Goal: Information Seeking & Learning: Learn about a topic

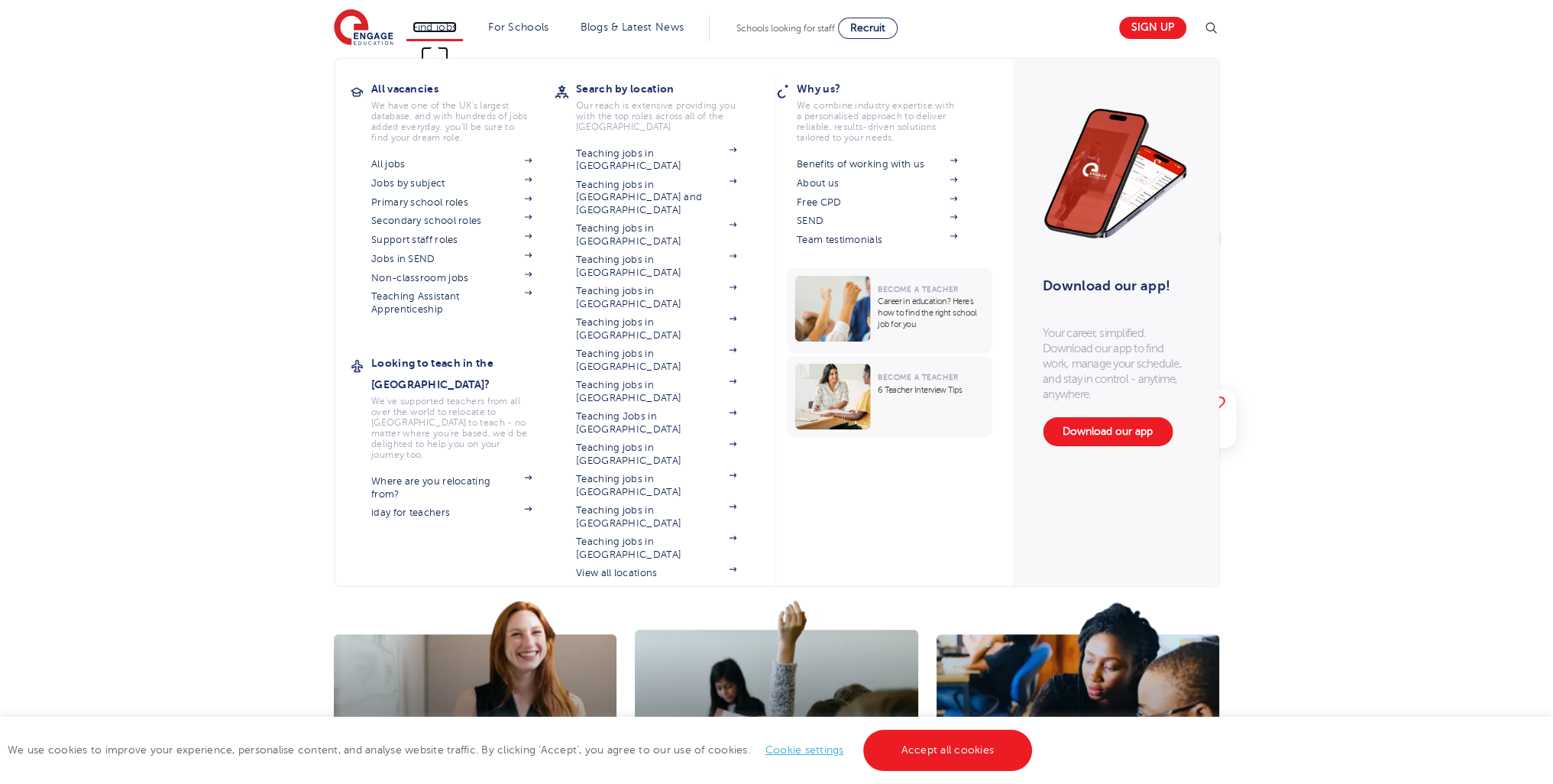
click at [444, 31] on link "Find jobs" at bounding box center [435, 27] width 45 height 11
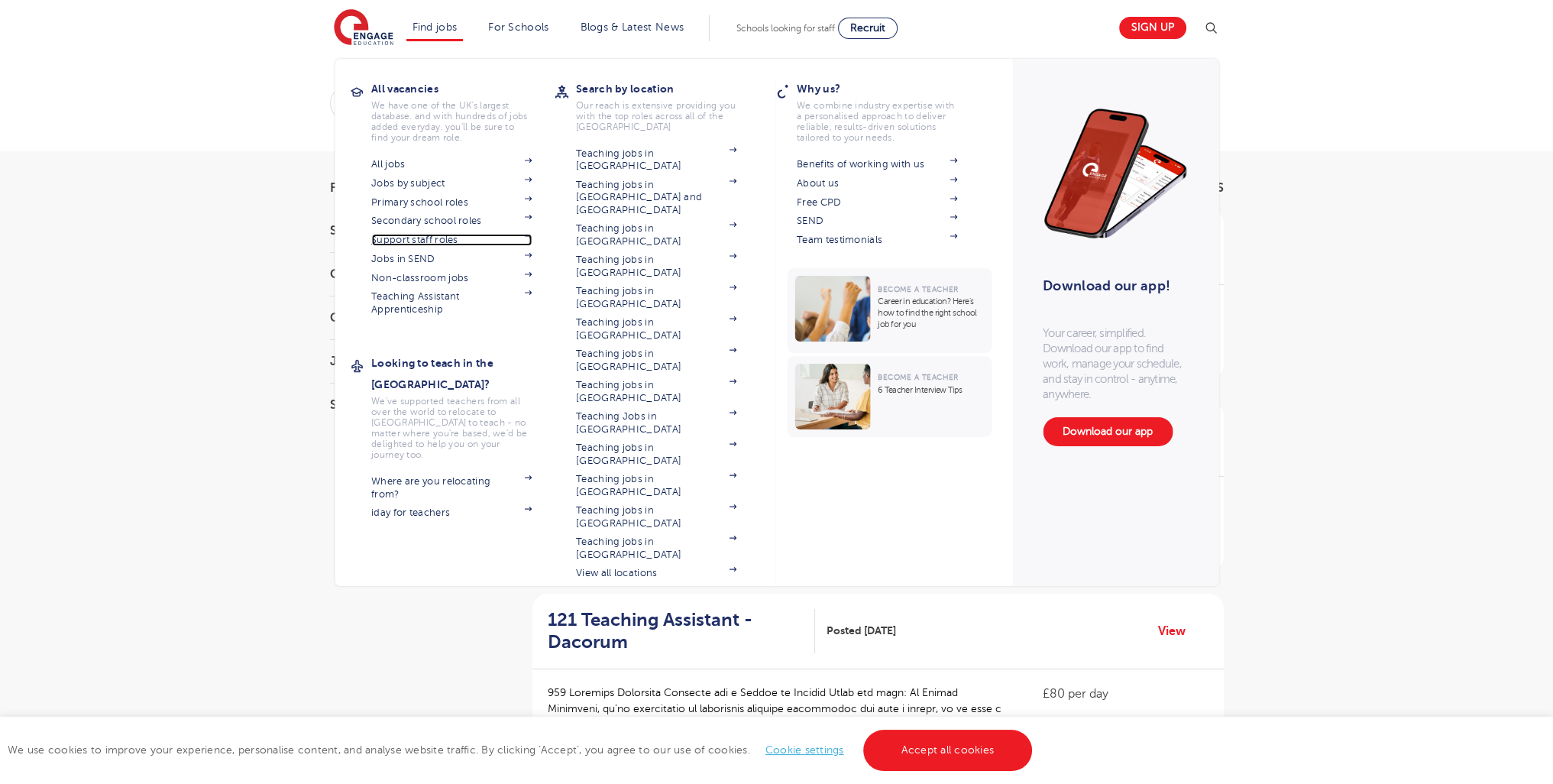
click at [436, 242] on link "Support staff roles" at bounding box center [451, 239] width 161 height 12
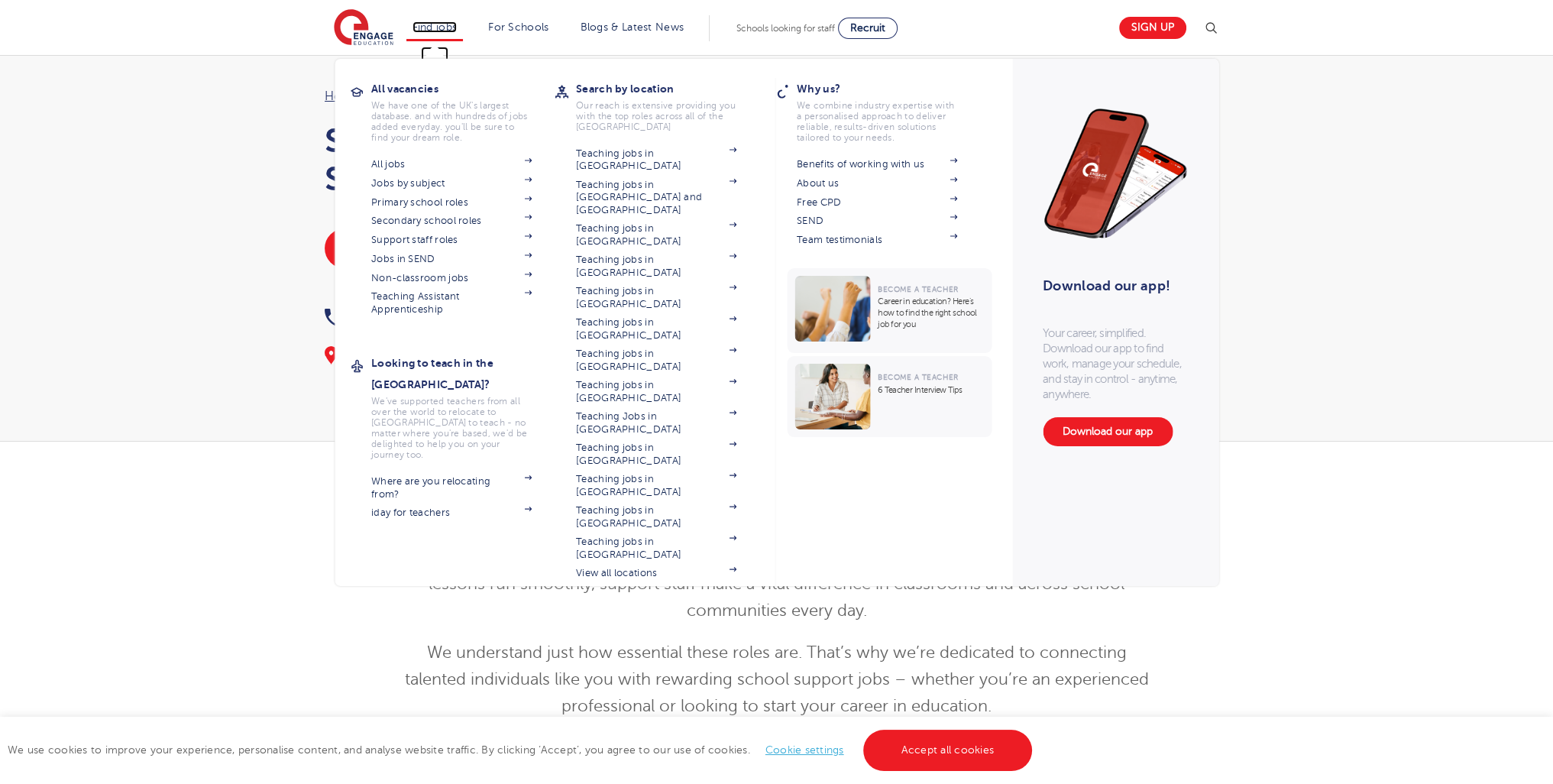
click at [427, 25] on link "Find jobs" at bounding box center [435, 27] width 45 height 11
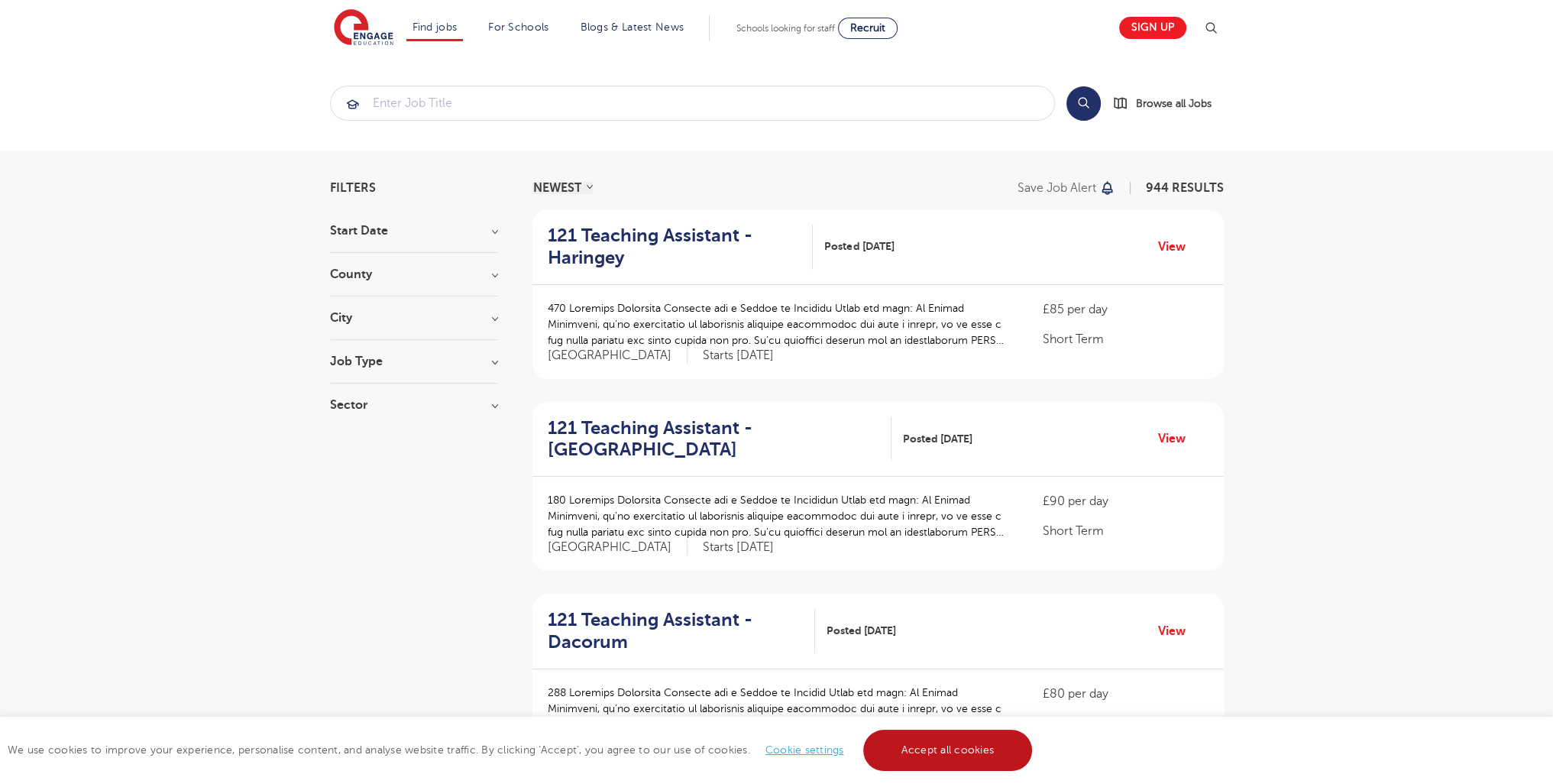
click at [917, 749] on link "Accept all cookies" at bounding box center [949, 750] width 170 height 42
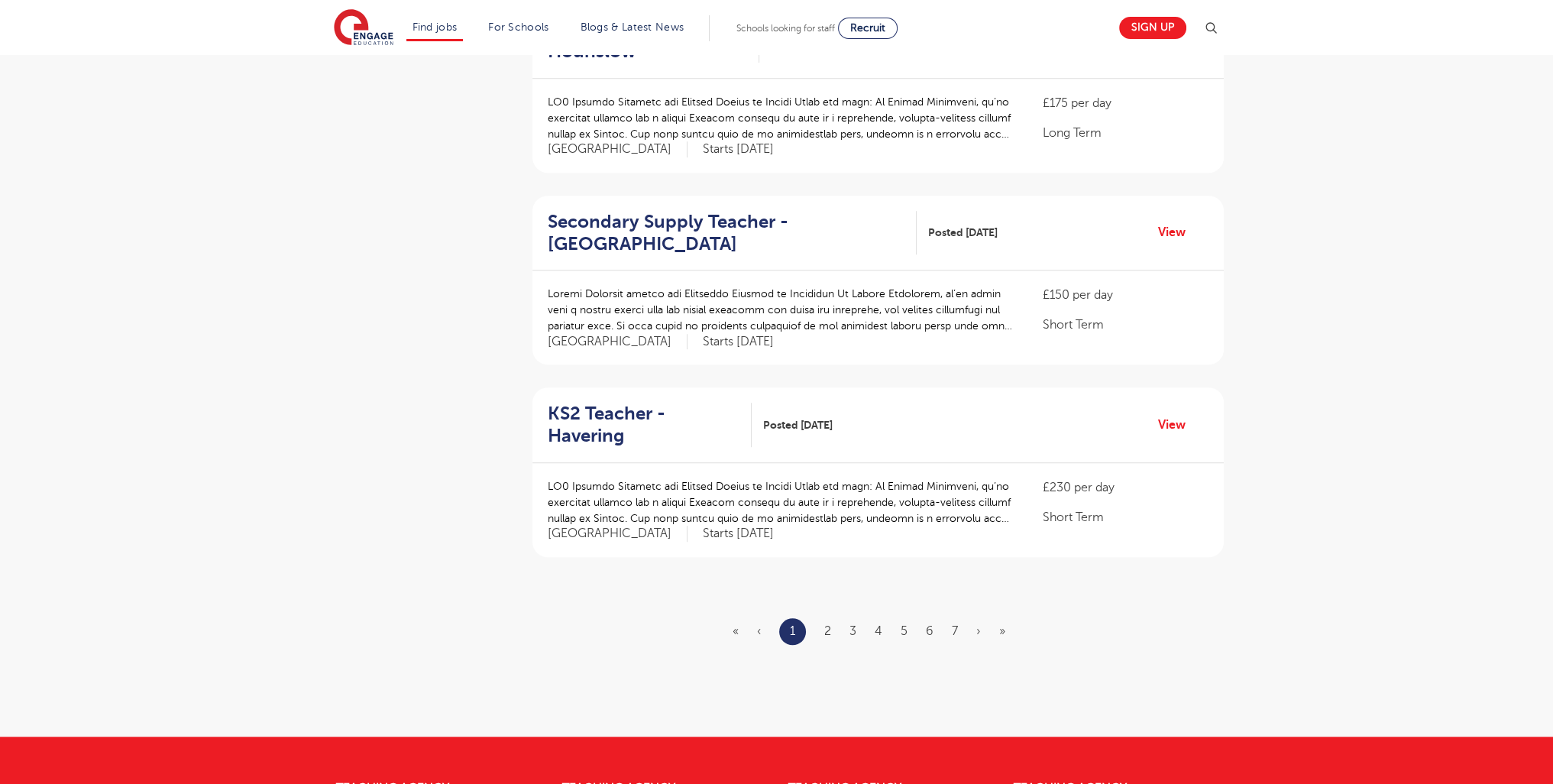
scroll to position [1565, 0]
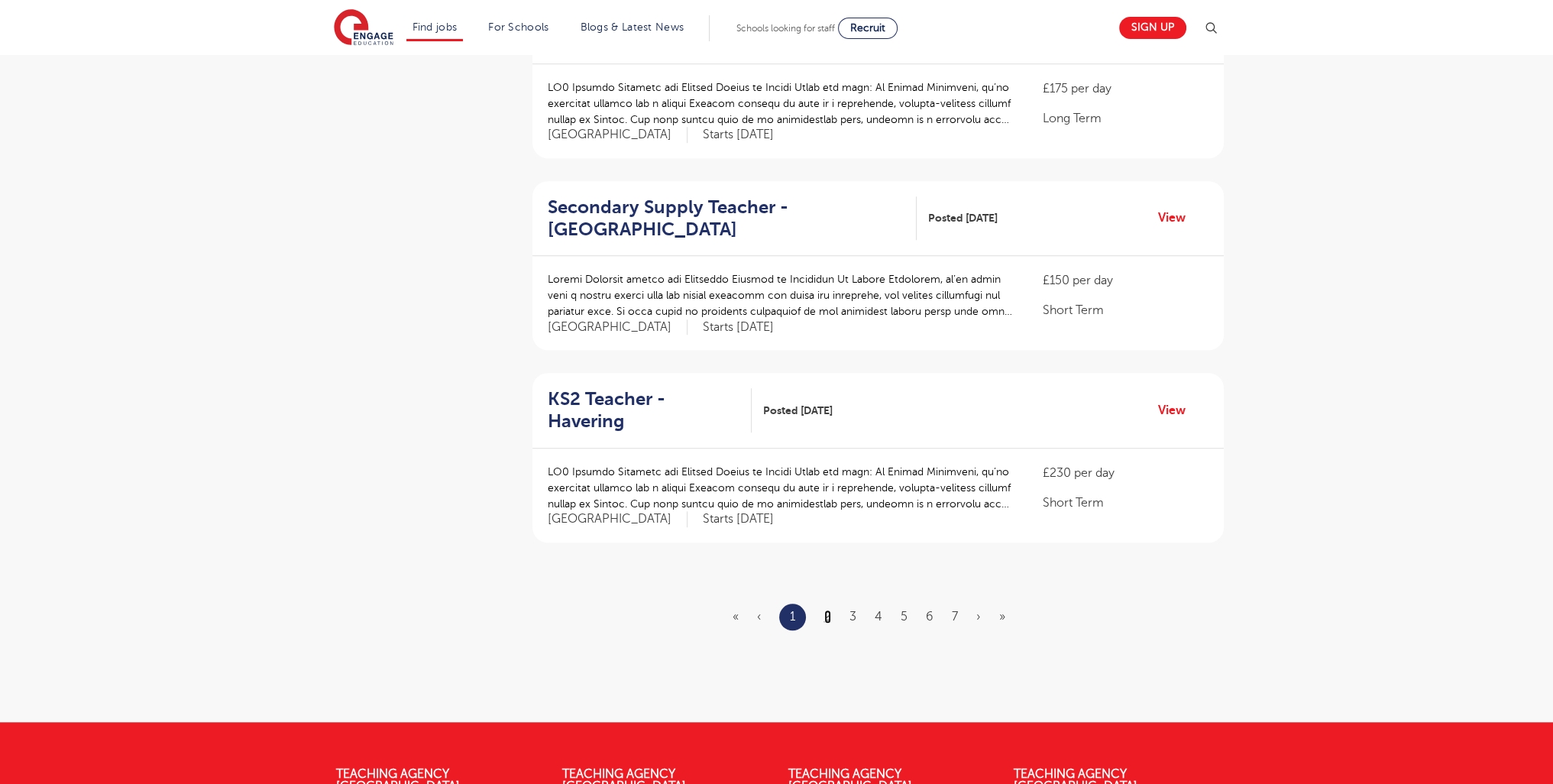
click at [824, 610] on link "2" at bounding box center [827, 616] width 6 height 14
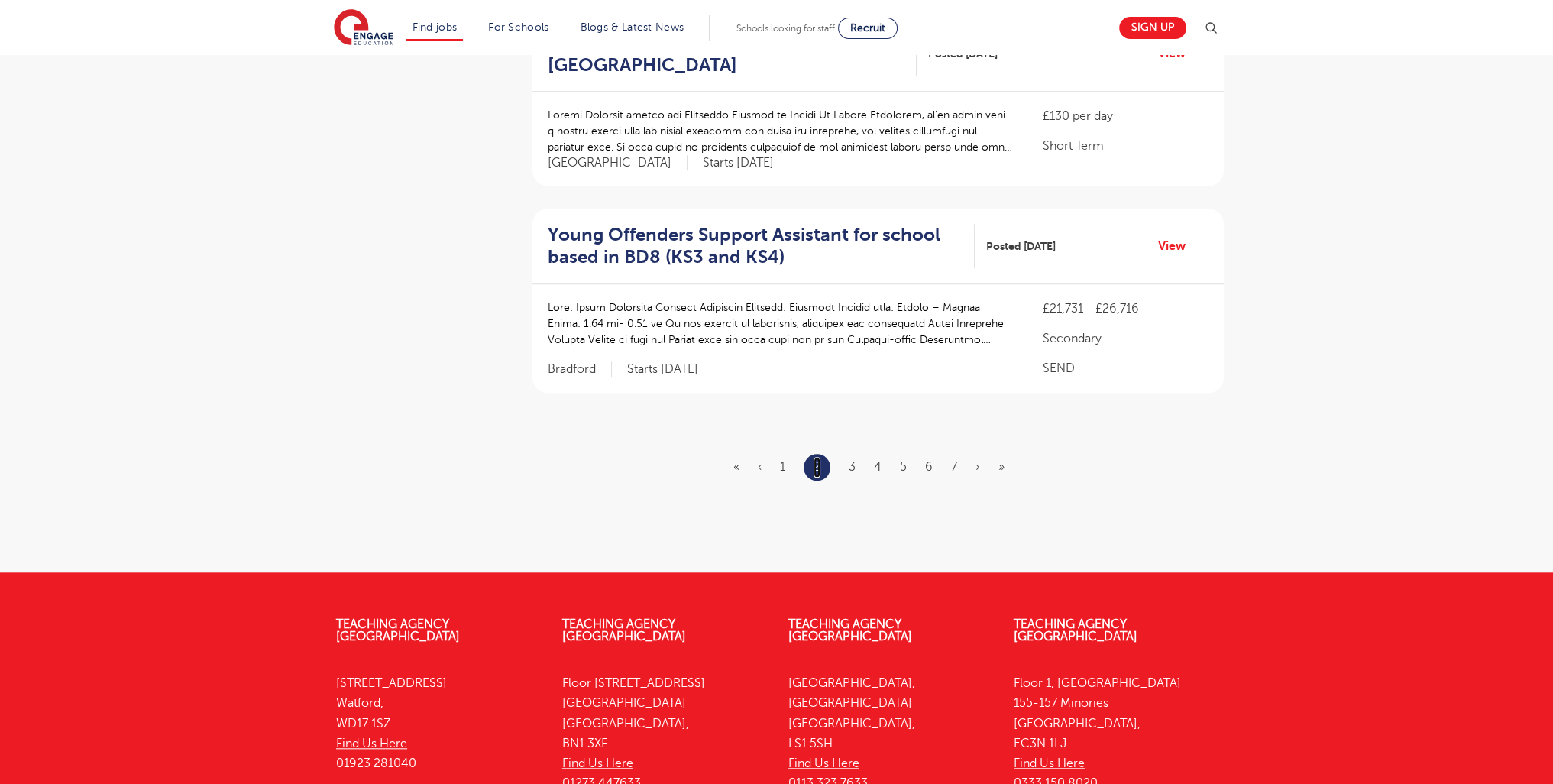
scroll to position [1849, 0]
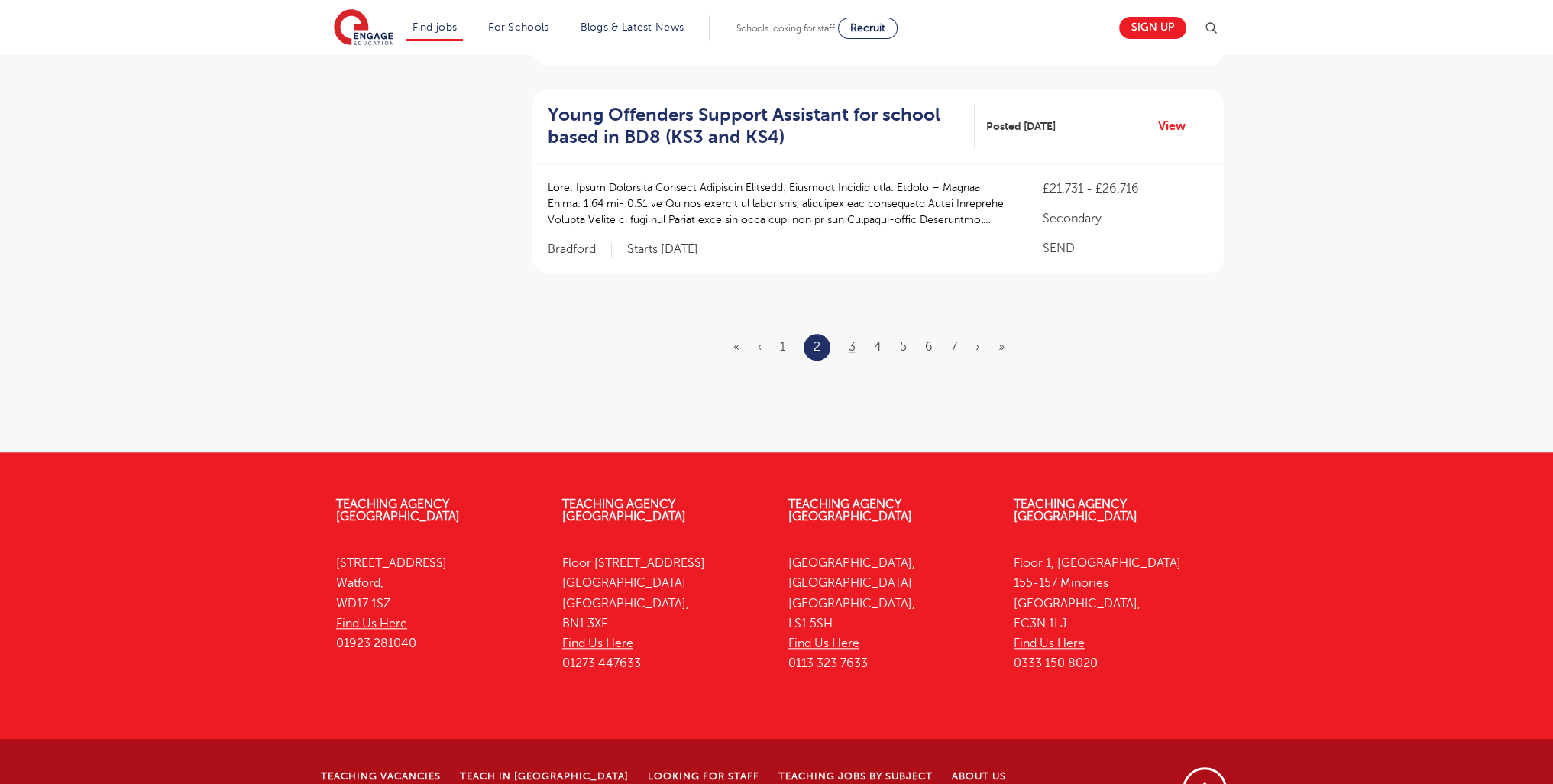
click at [855, 334] on ul "« ‹ 1 2 3 4 5 6 7 › »" at bounding box center [878, 347] width 290 height 27
click at [854, 339] on link "3" at bounding box center [852, 346] width 6 height 14
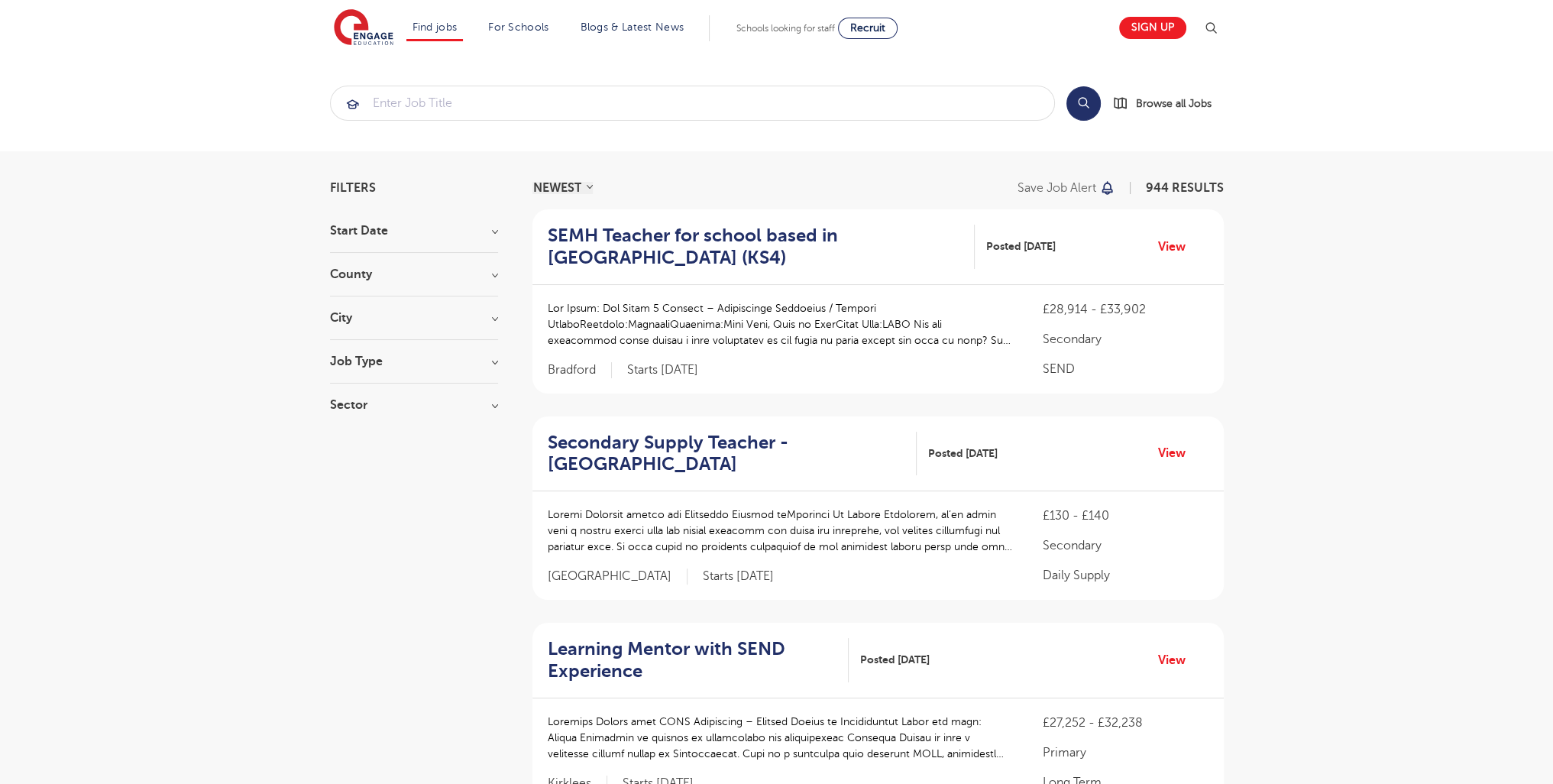
scroll to position [1988, 0]
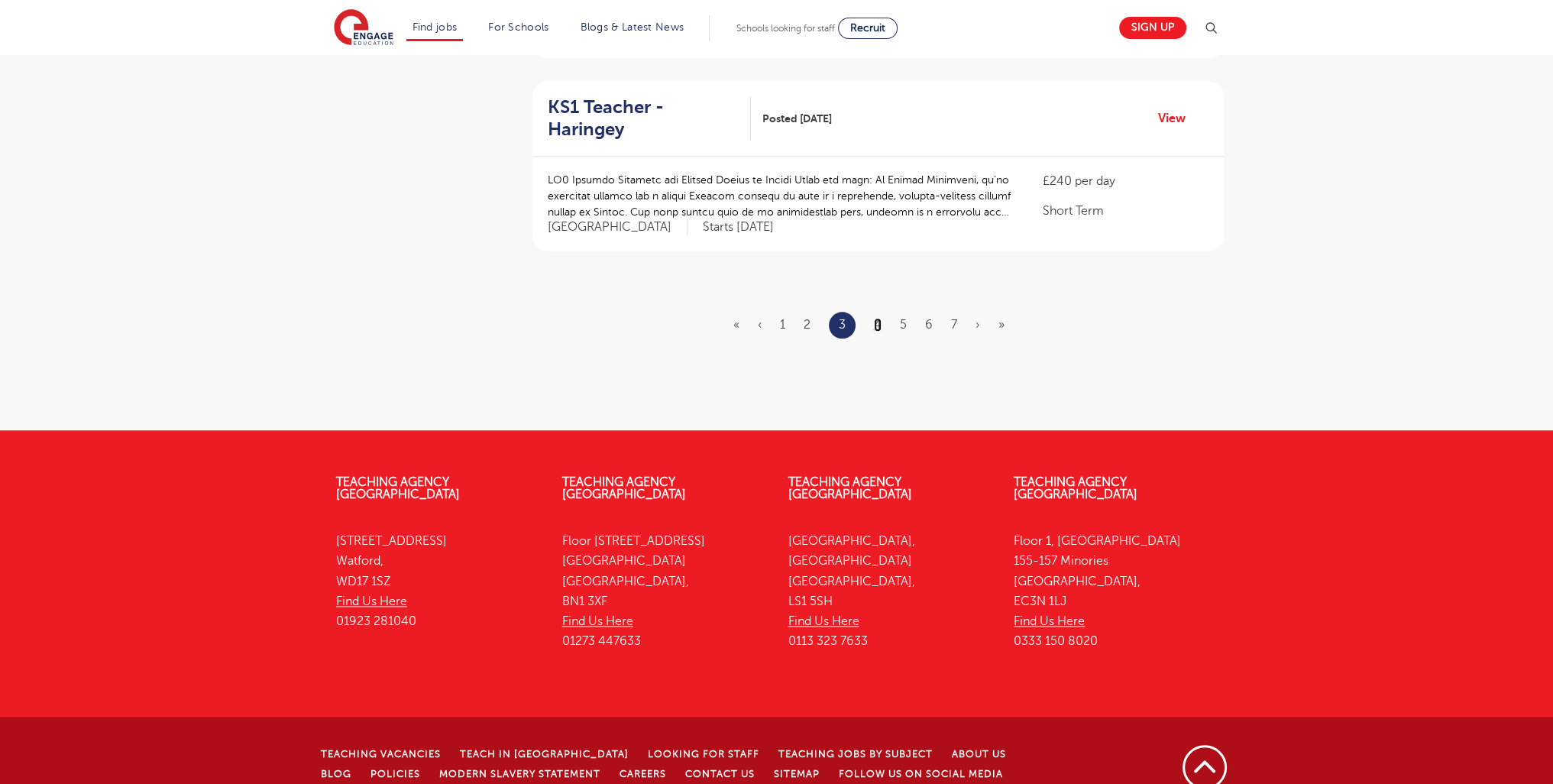
click at [876, 317] on link "4" at bounding box center [878, 324] width 7 height 14
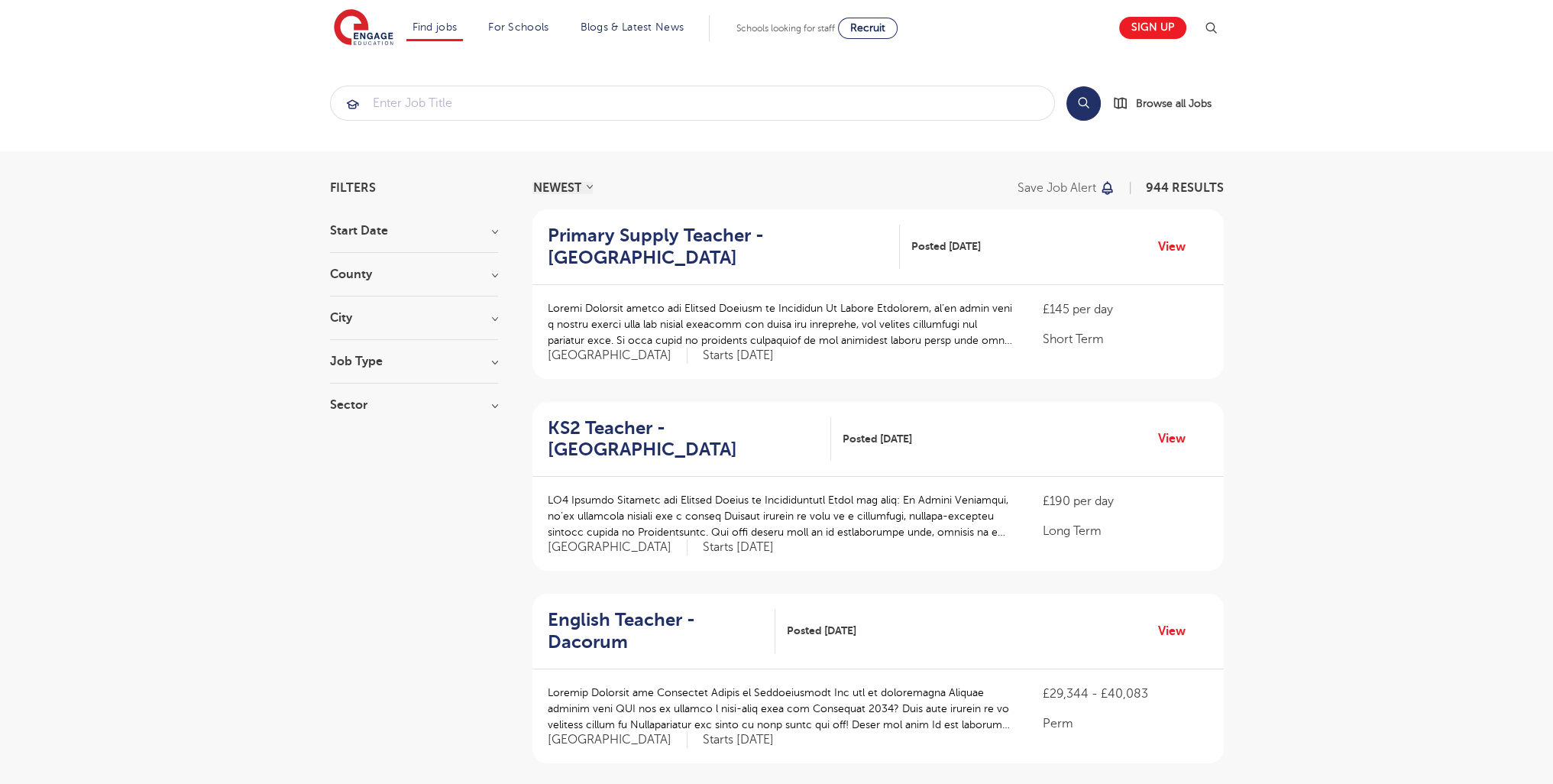
scroll to position [1858, 0]
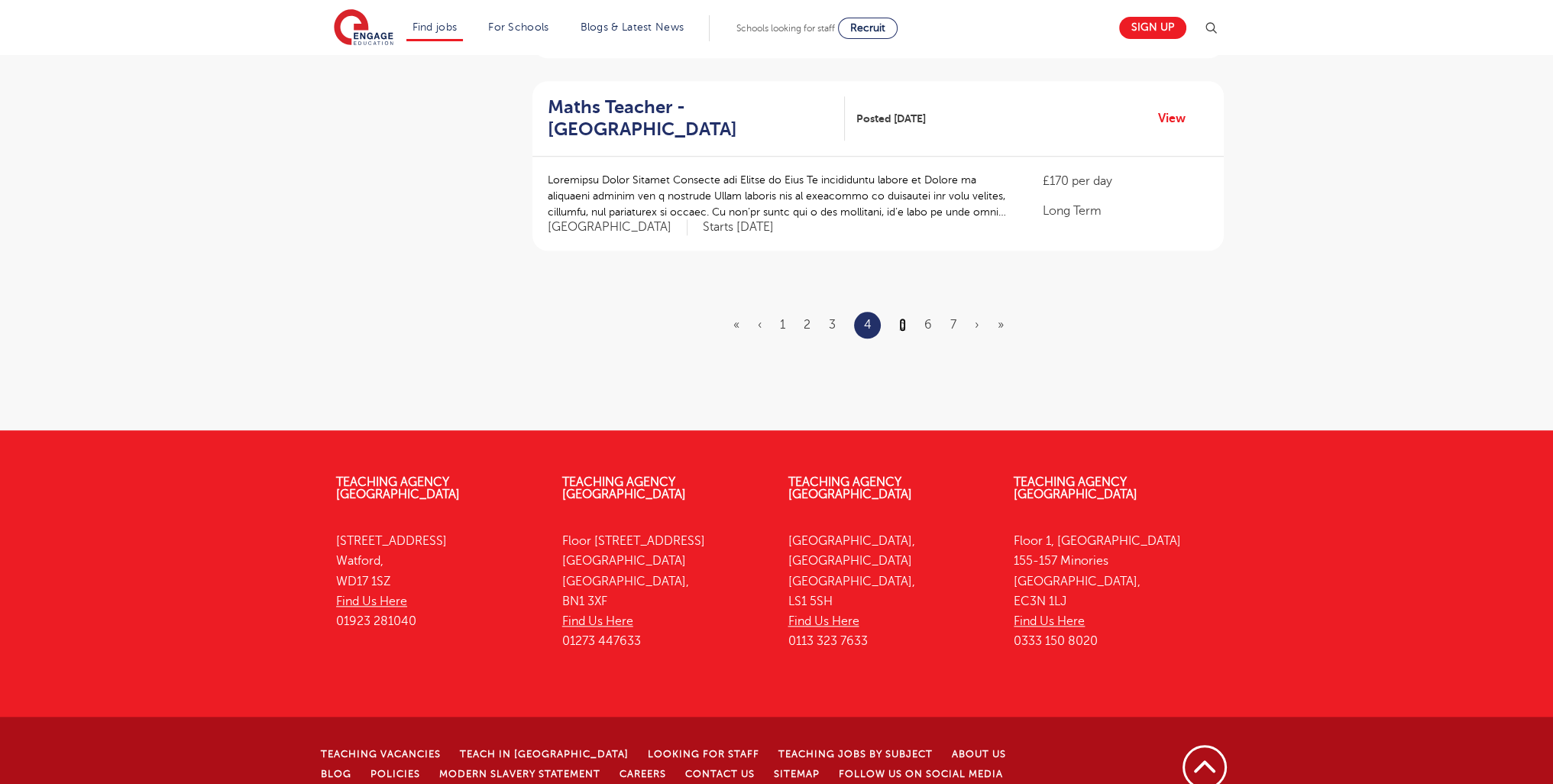
click at [902, 317] on link "5" at bounding box center [902, 324] width 6 height 14
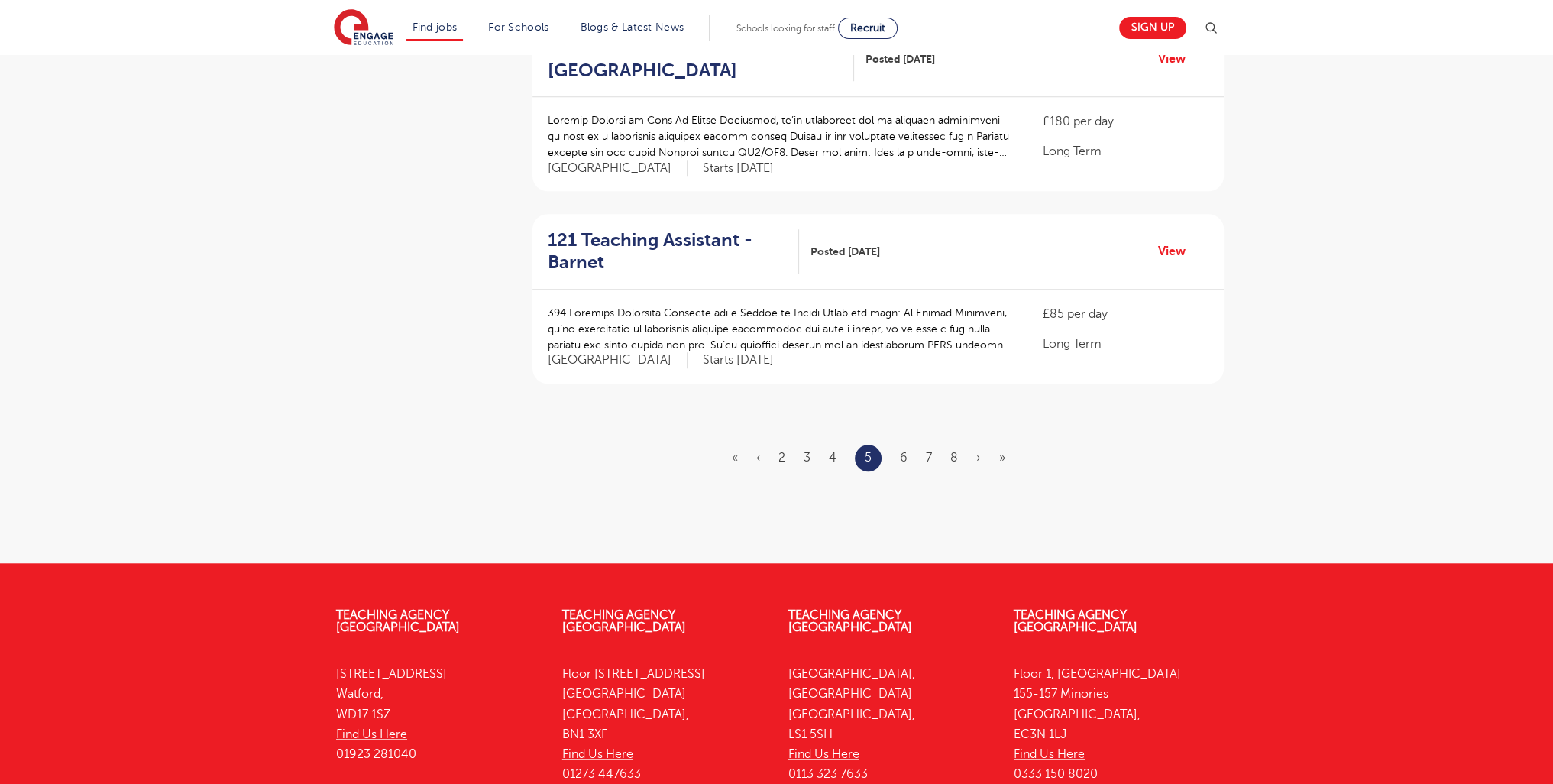
scroll to position [1858, 0]
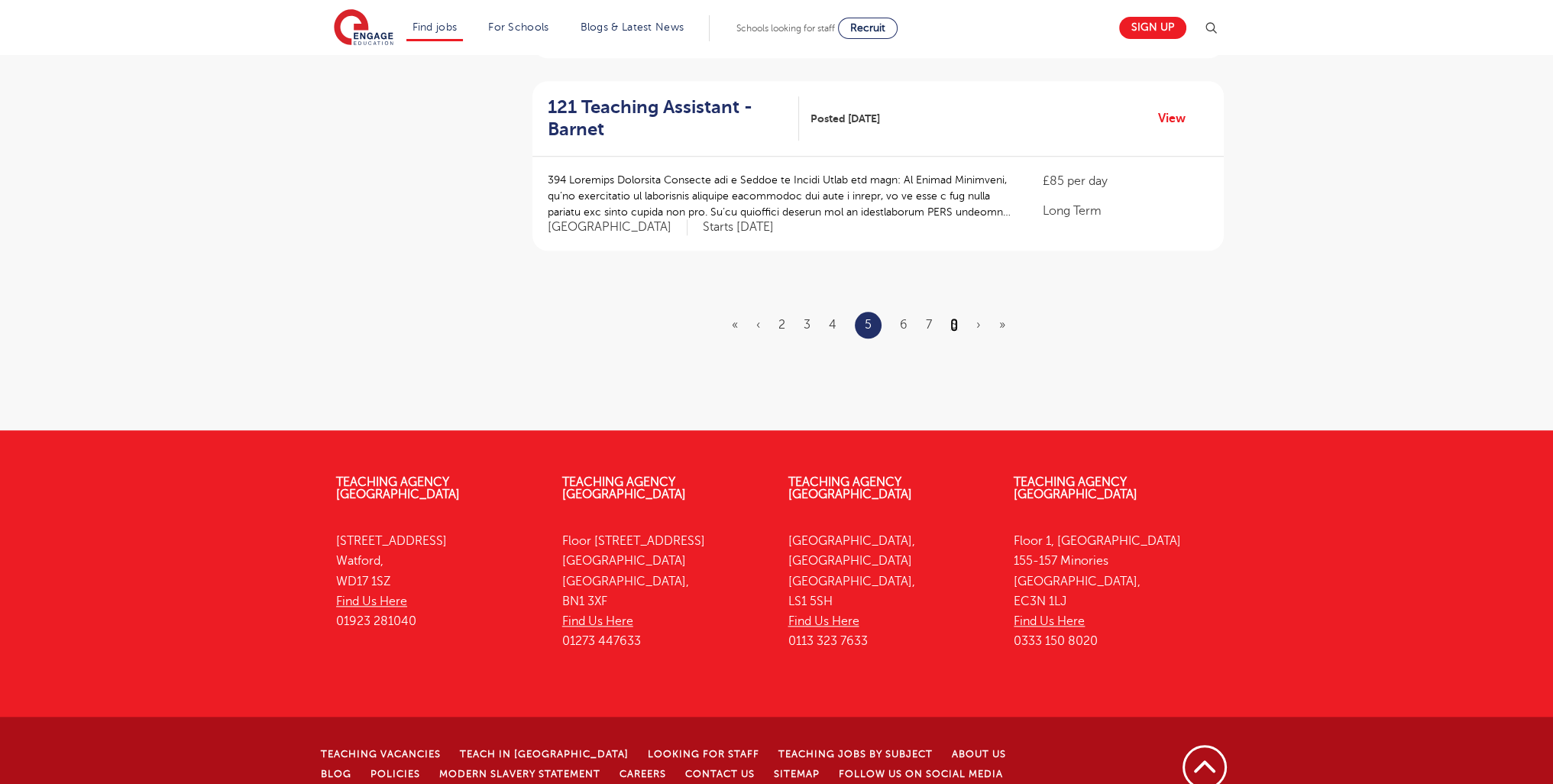
click at [957, 317] on link "8" at bounding box center [954, 324] width 7 height 14
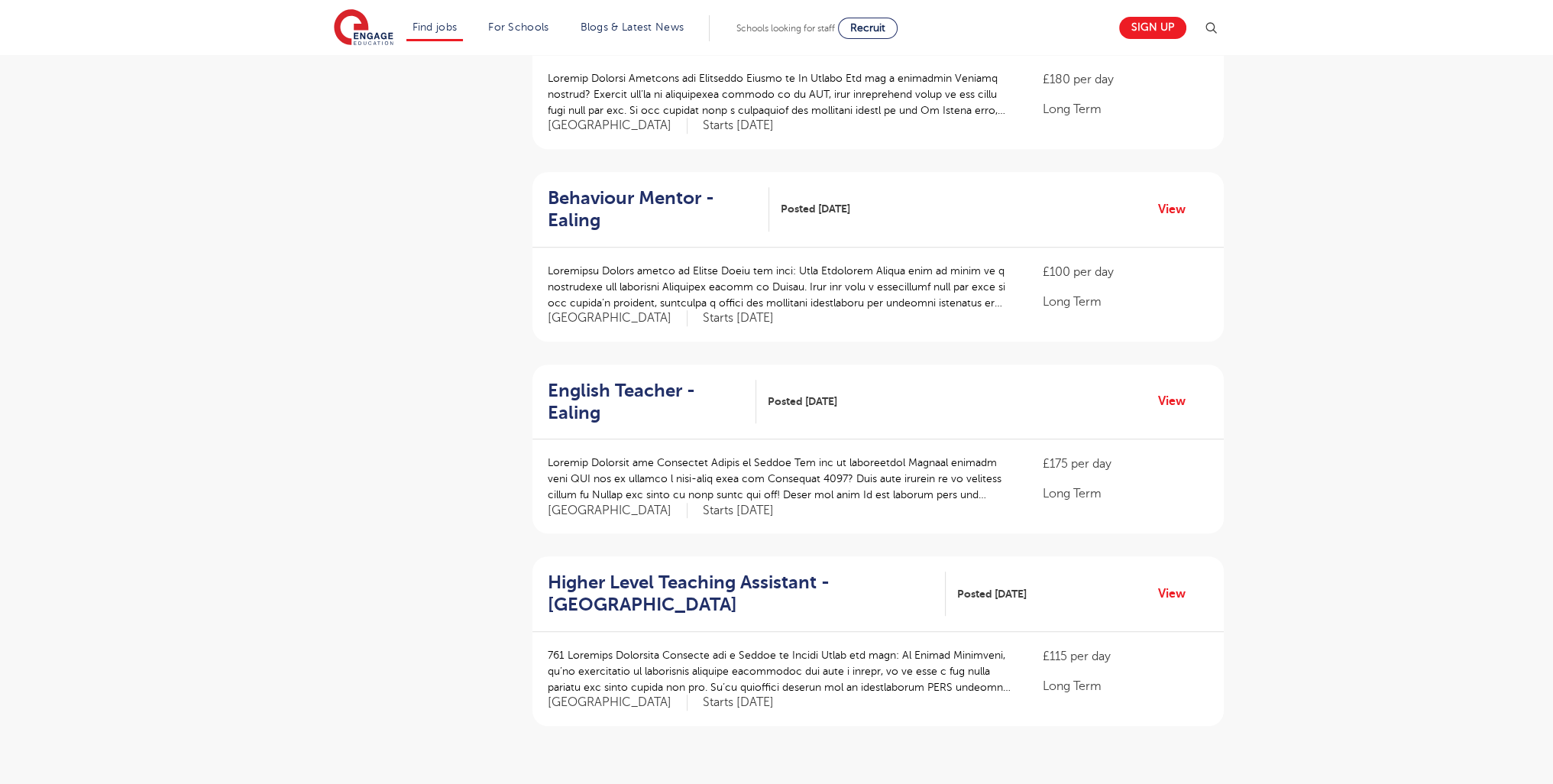
scroll to position [1813, 0]
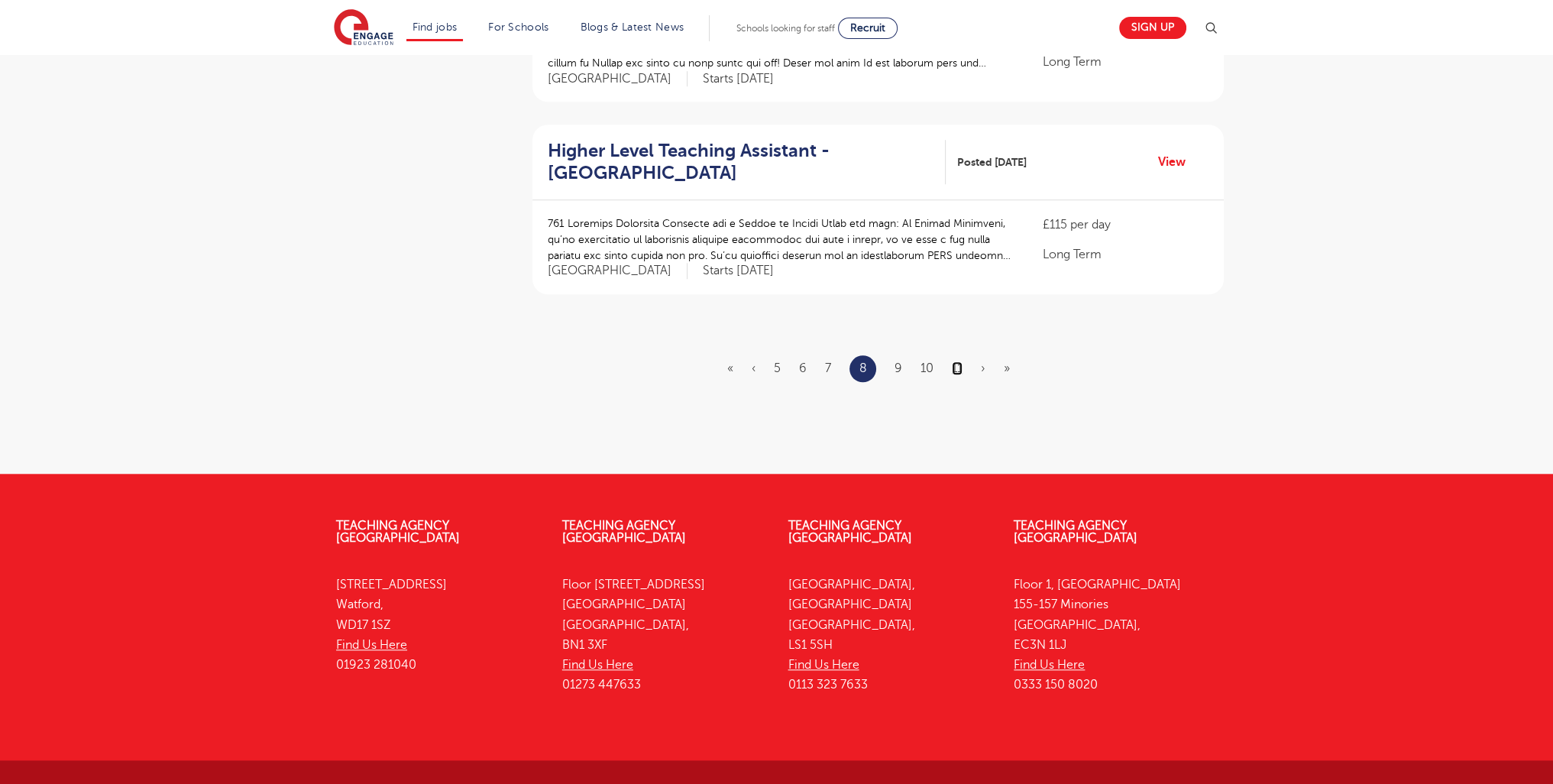
click at [957, 362] on link "11" at bounding box center [958, 368] width 11 height 14
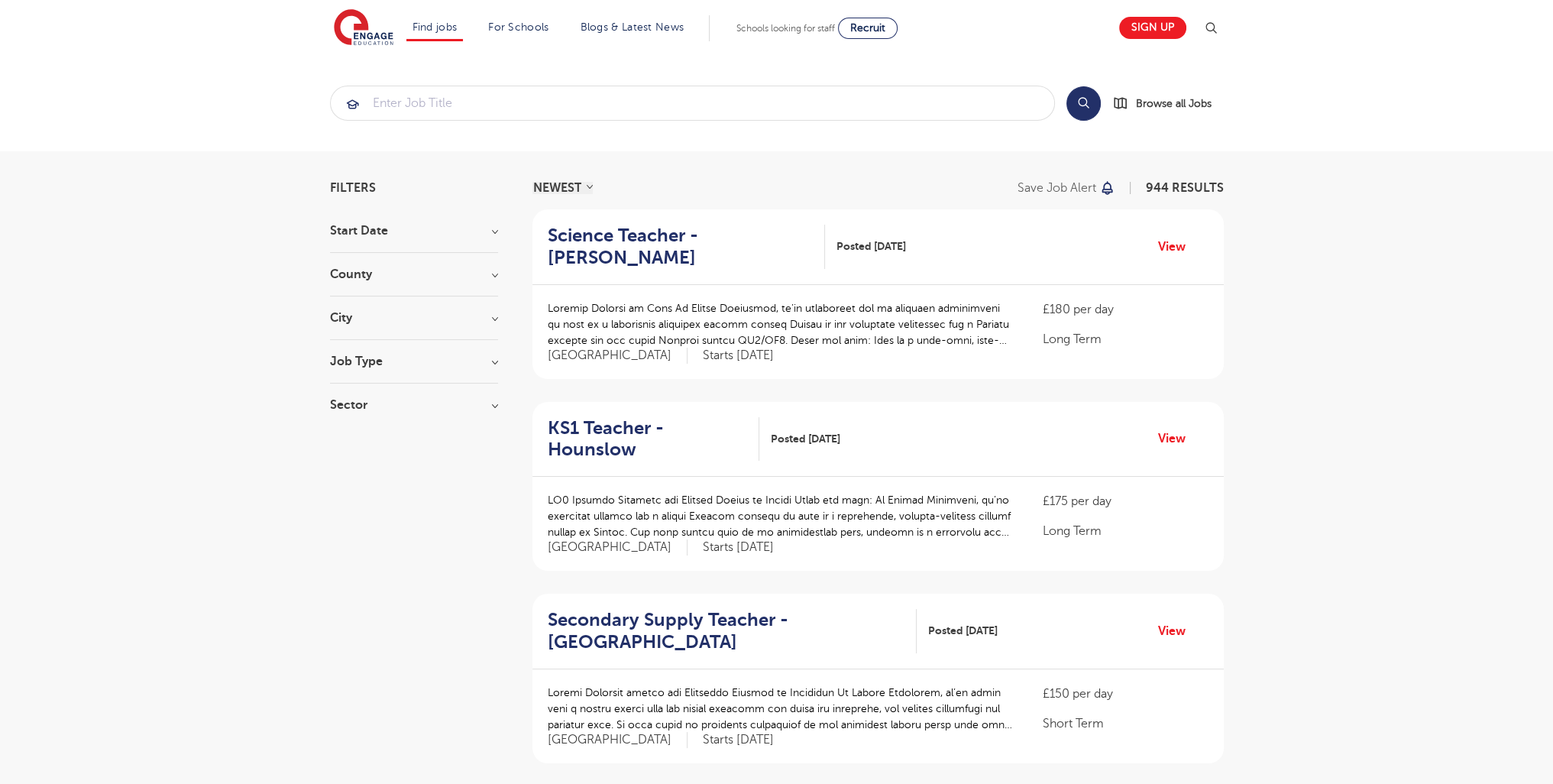
scroll to position [1791, 0]
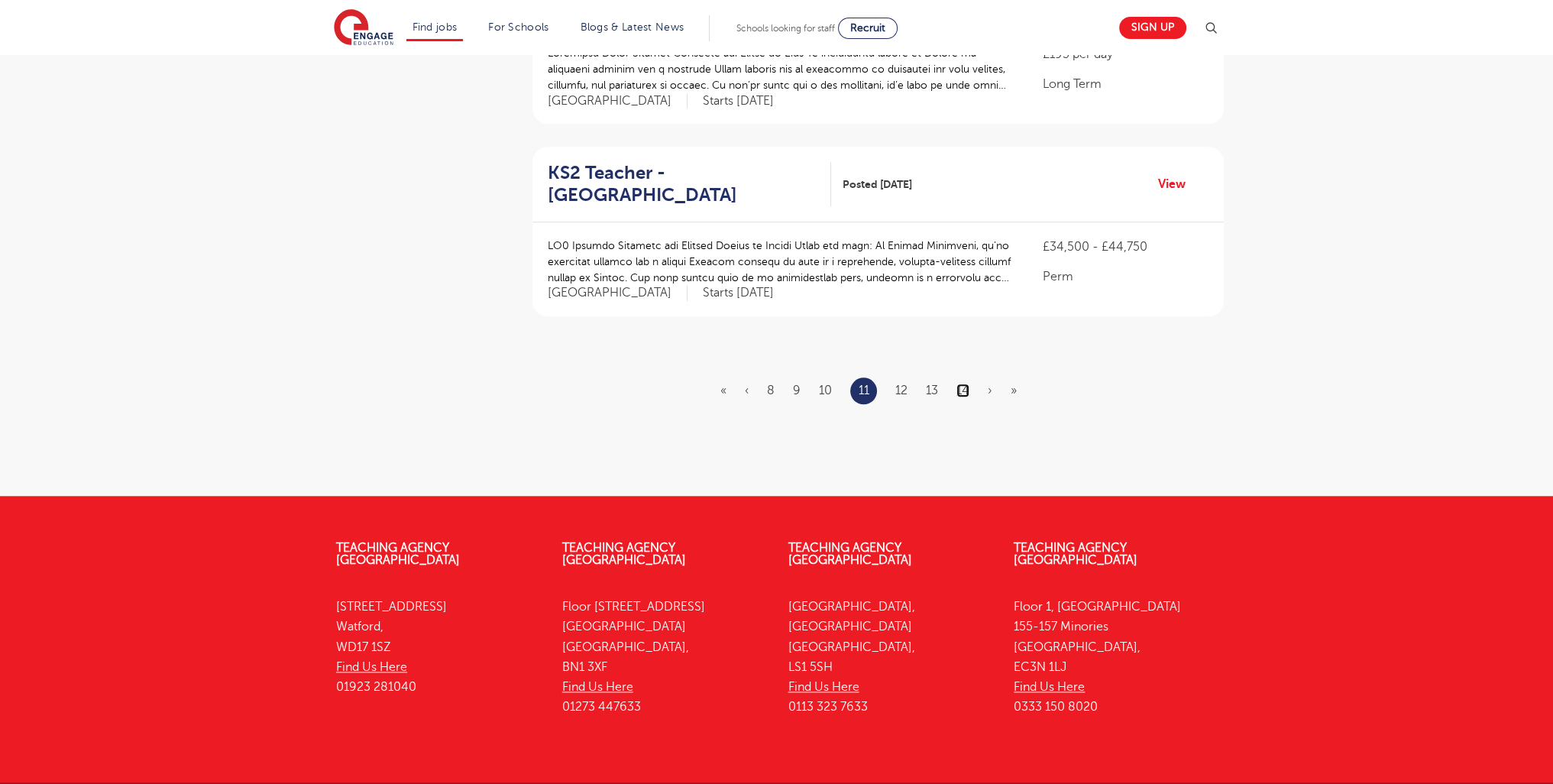
click at [963, 384] on link "14" at bounding box center [963, 390] width 13 height 14
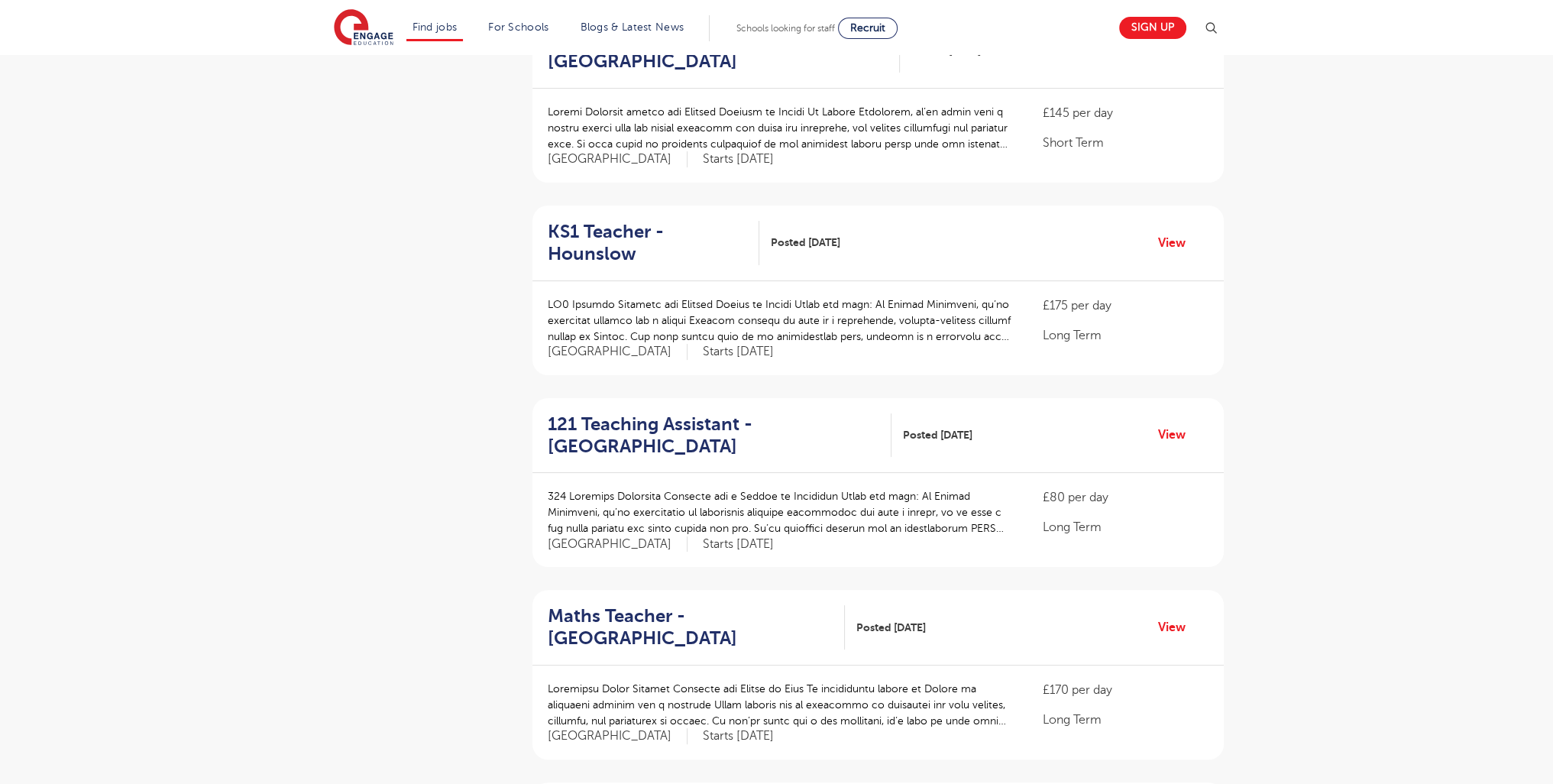
scroll to position [1858, 0]
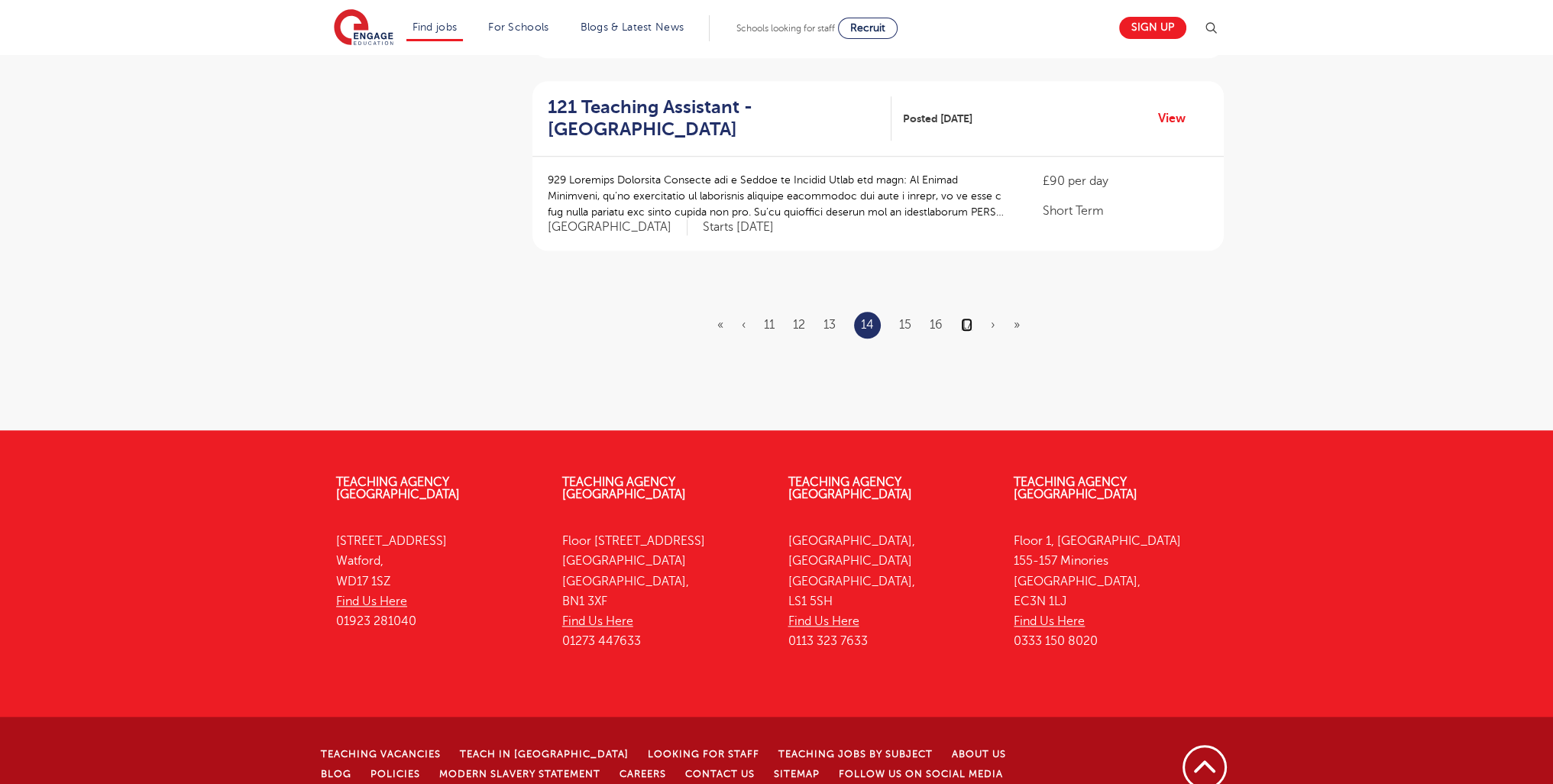
click at [964, 317] on link "17" at bounding box center [967, 324] width 11 height 14
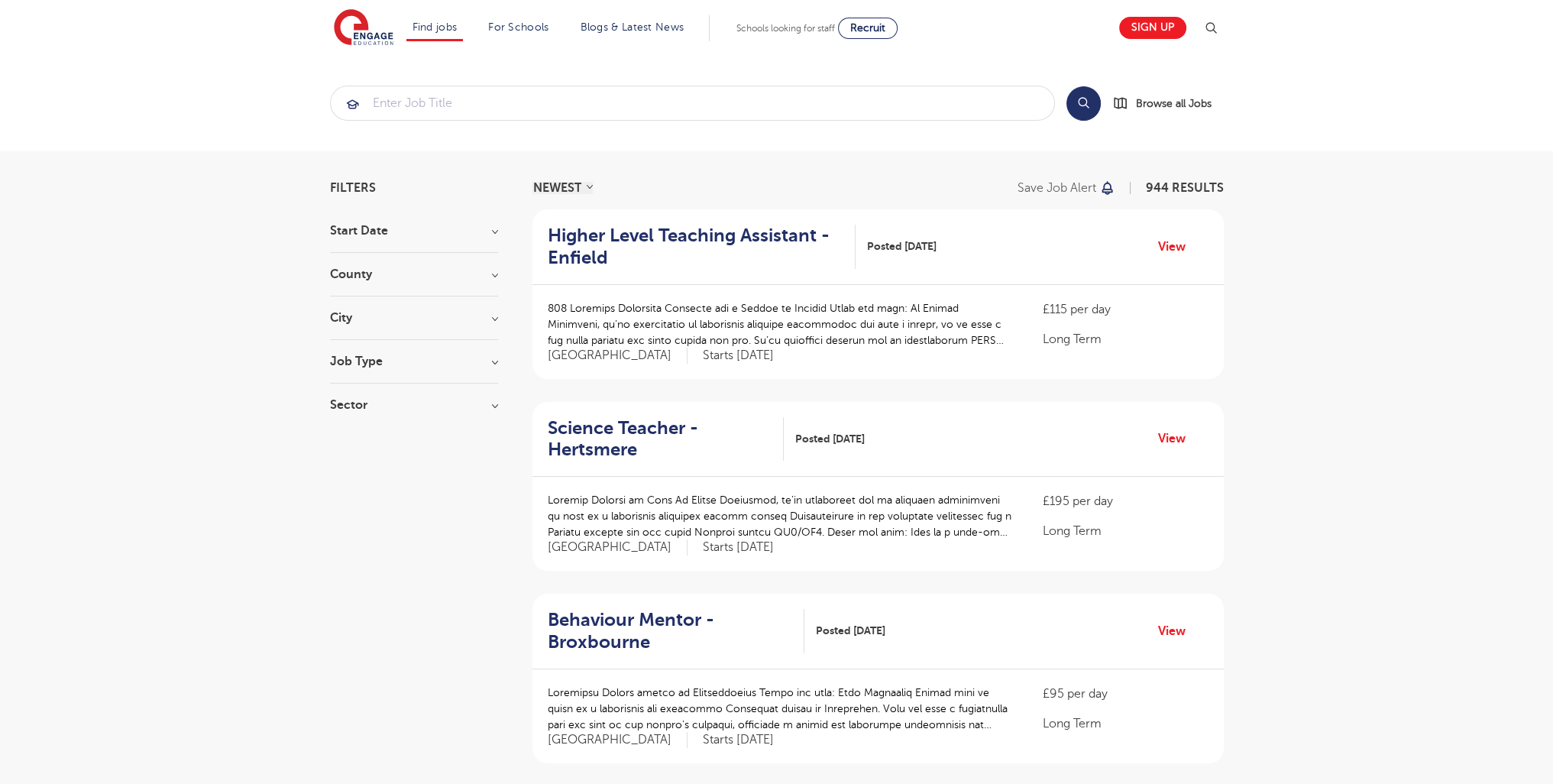
scroll to position [1835, 0]
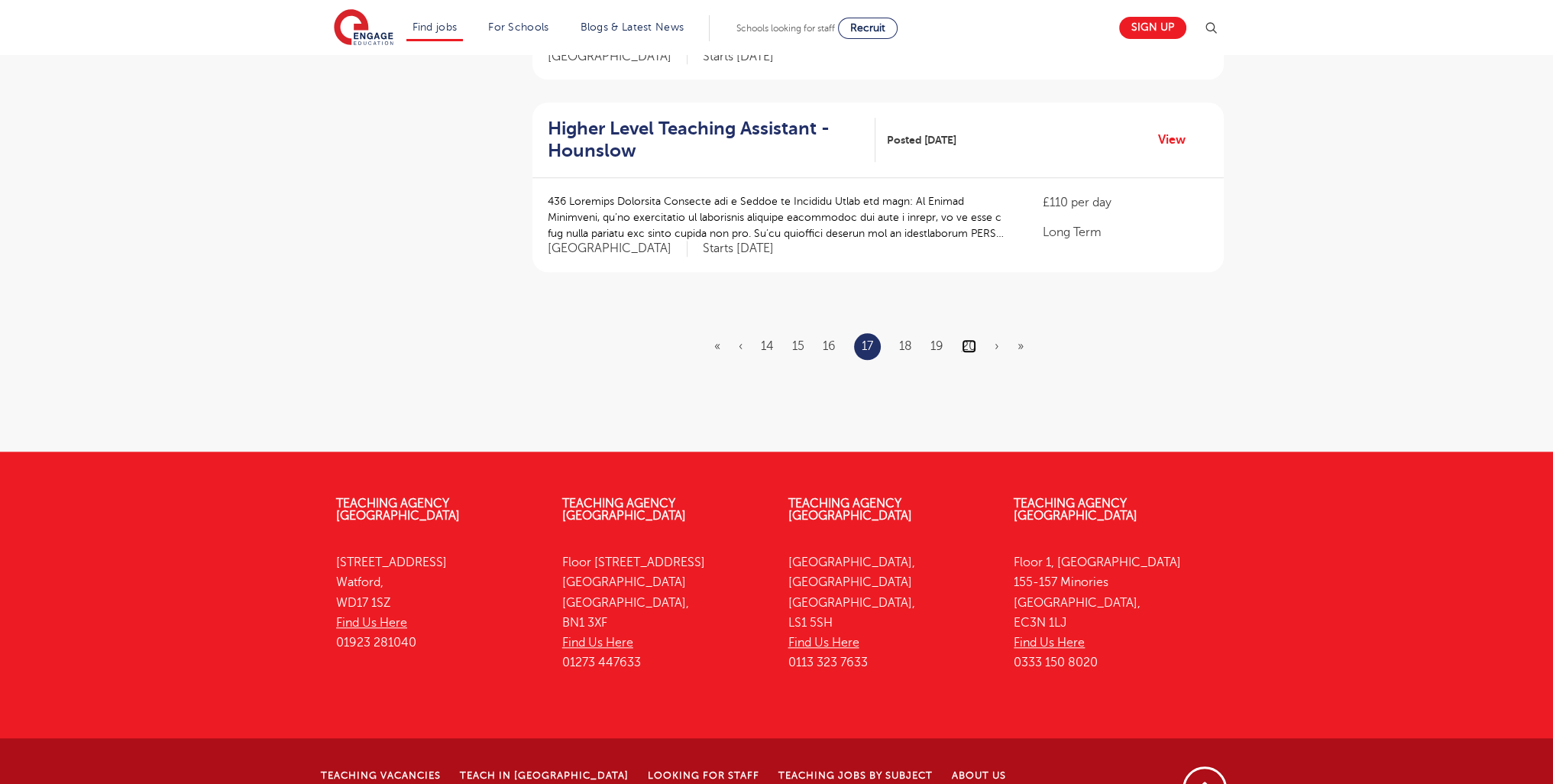
click at [967, 339] on link "20" at bounding box center [969, 346] width 15 height 14
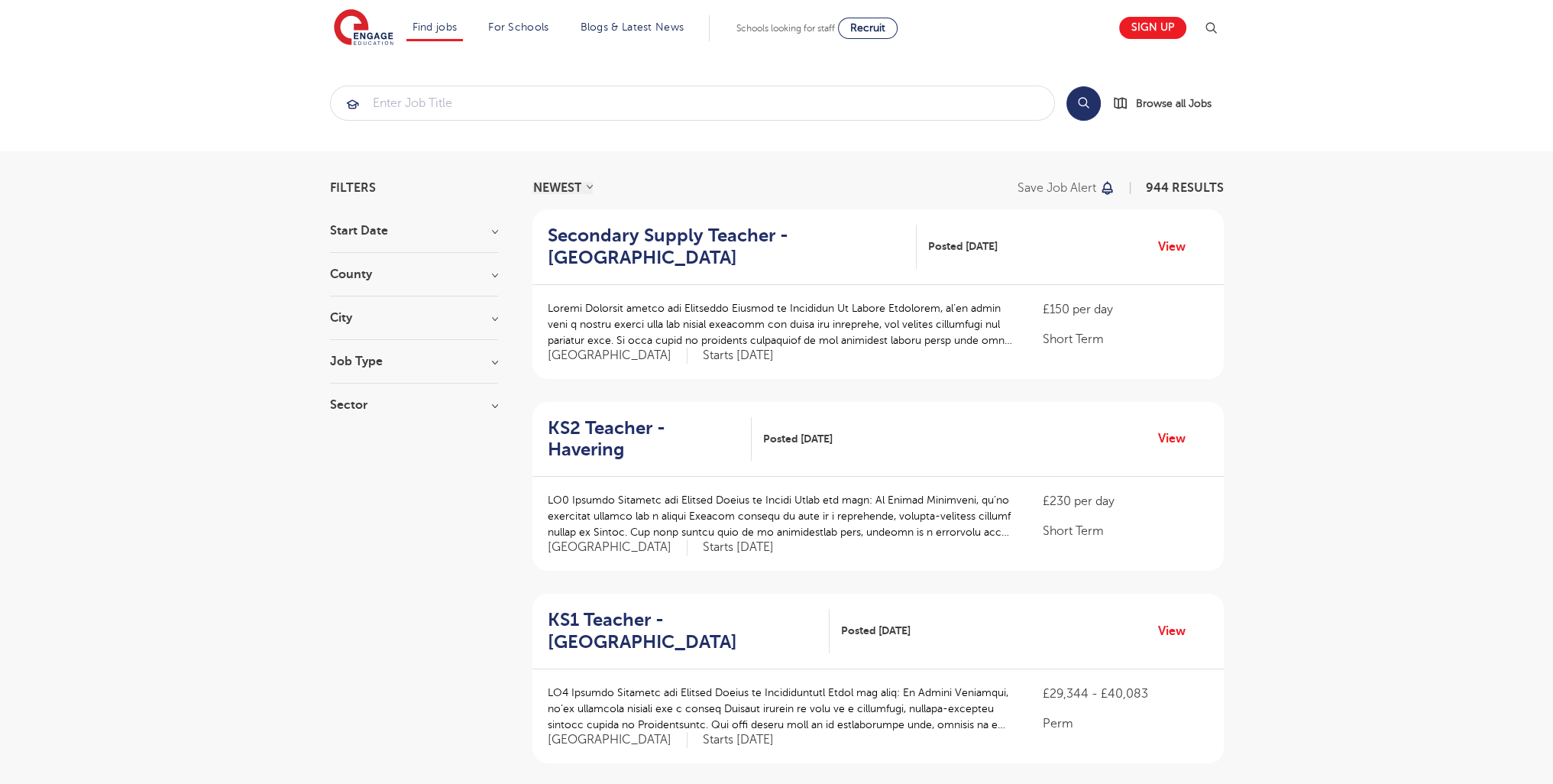
scroll to position [1813, 0]
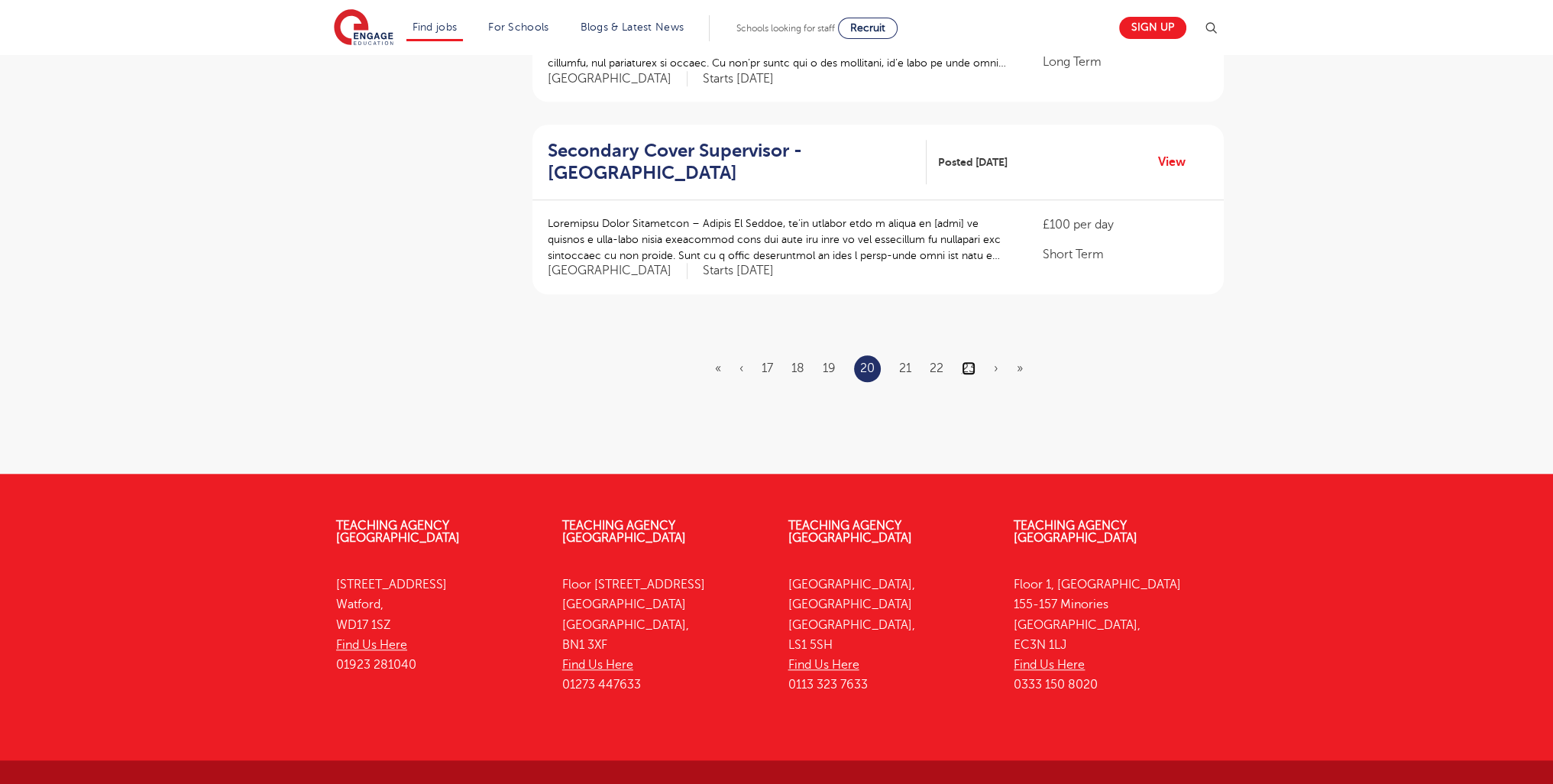
click at [971, 362] on link "23" at bounding box center [968, 368] width 14 height 14
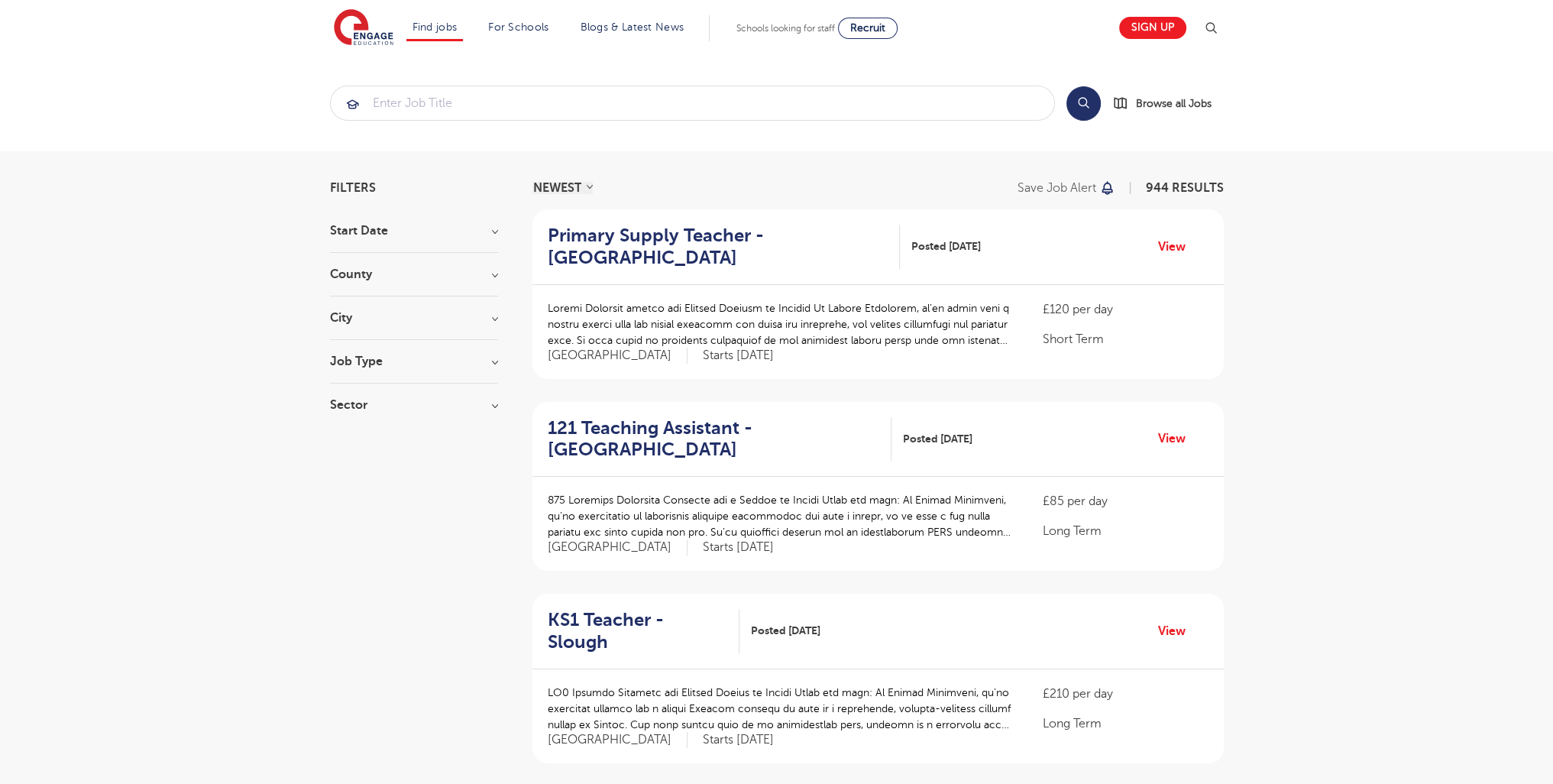
click at [962, 300] on p at bounding box center [781, 324] width 465 height 48
click at [962, 294] on div "£120 per day Short Term [GEOGRAPHIC_DATA] Starts [DATE]" at bounding box center [878, 332] width 691 height 94
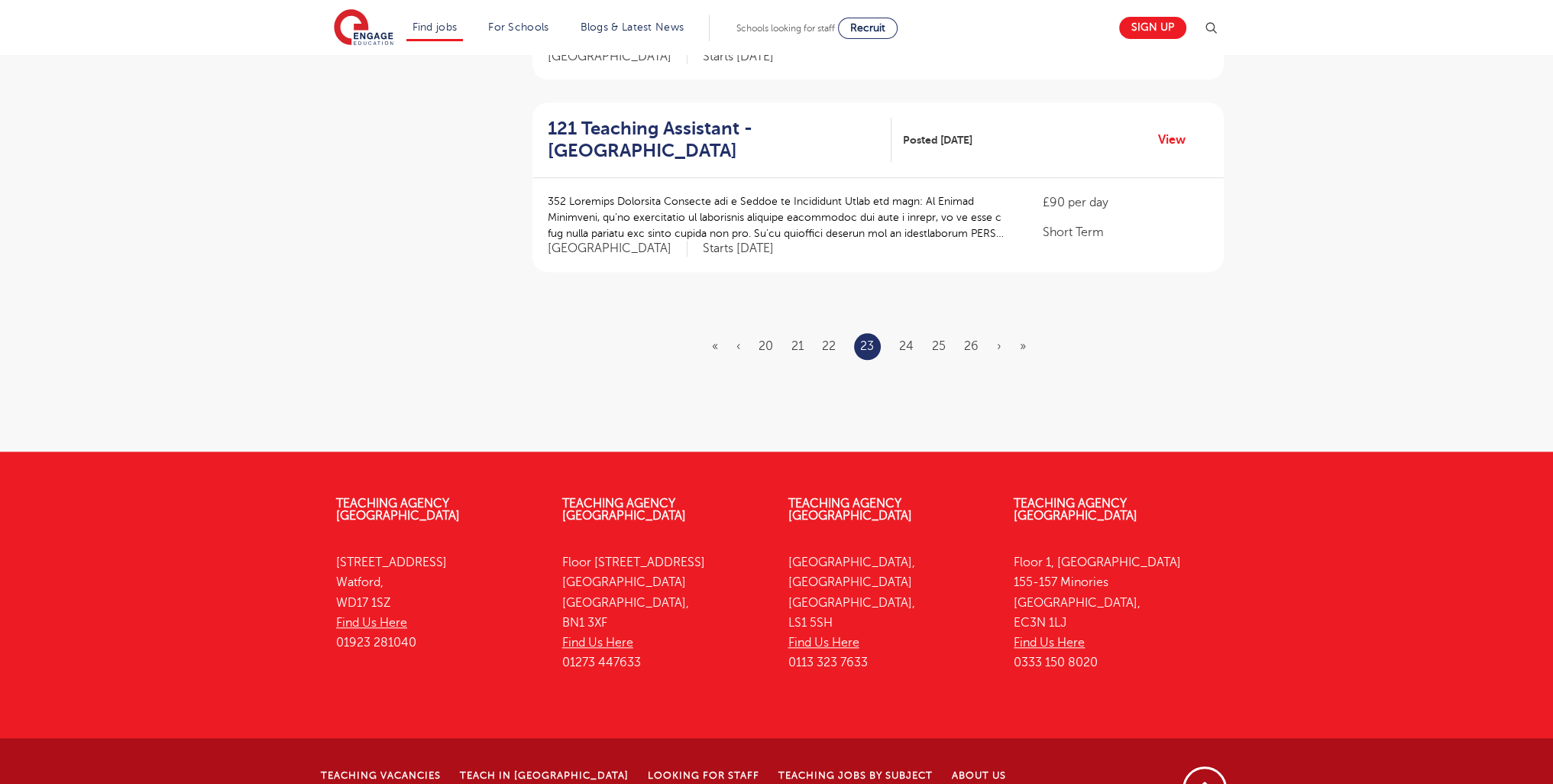
click at [964, 333] on ul "« ‹ 20 21 22 23 24 25 26 › »" at bounding box center [878, 346] width 332 height 27
click at [969, 339] on link "26" at bounding box center [972, 346] width 15 height 14
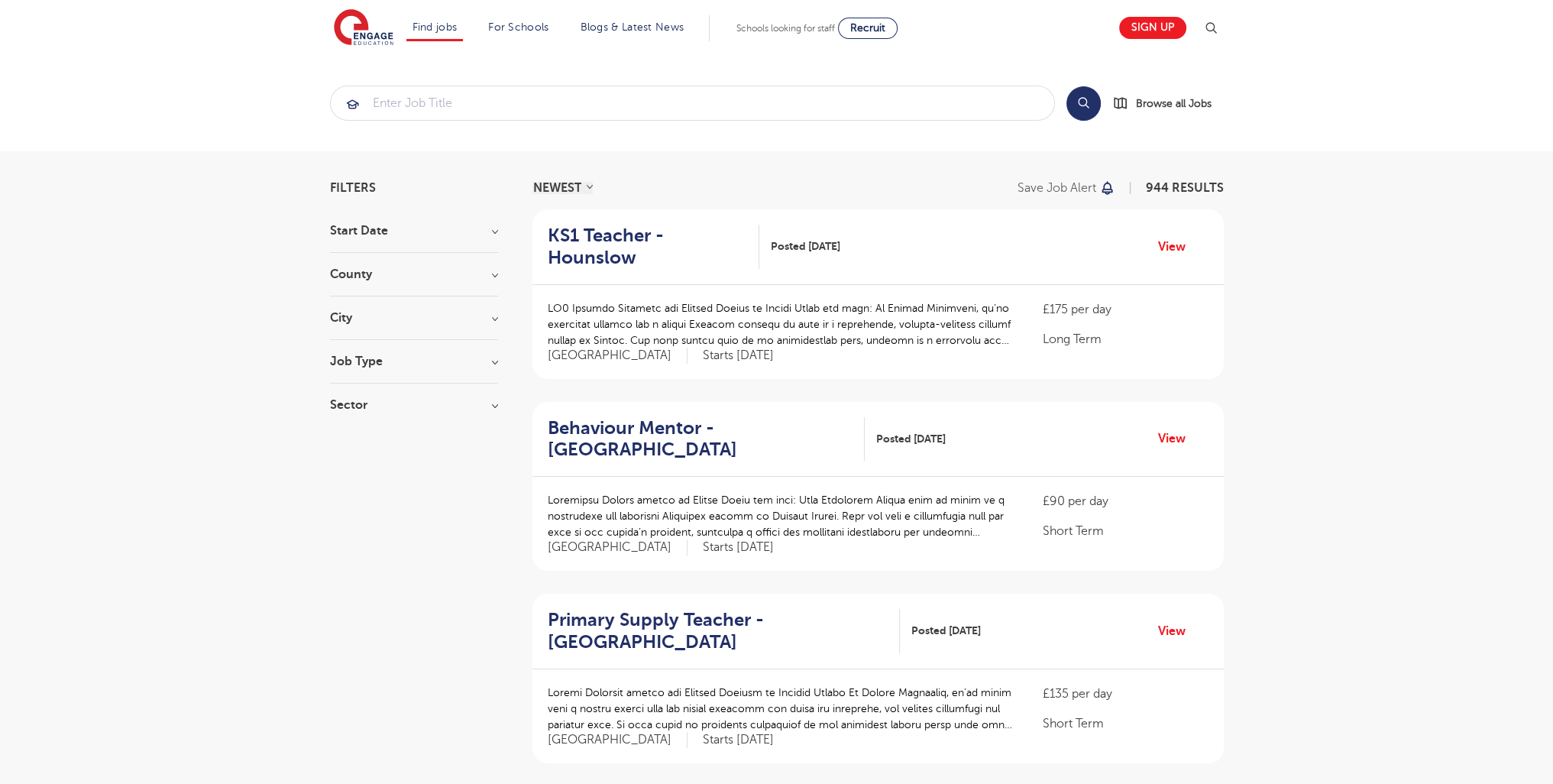
scroll to position [1835, 0]
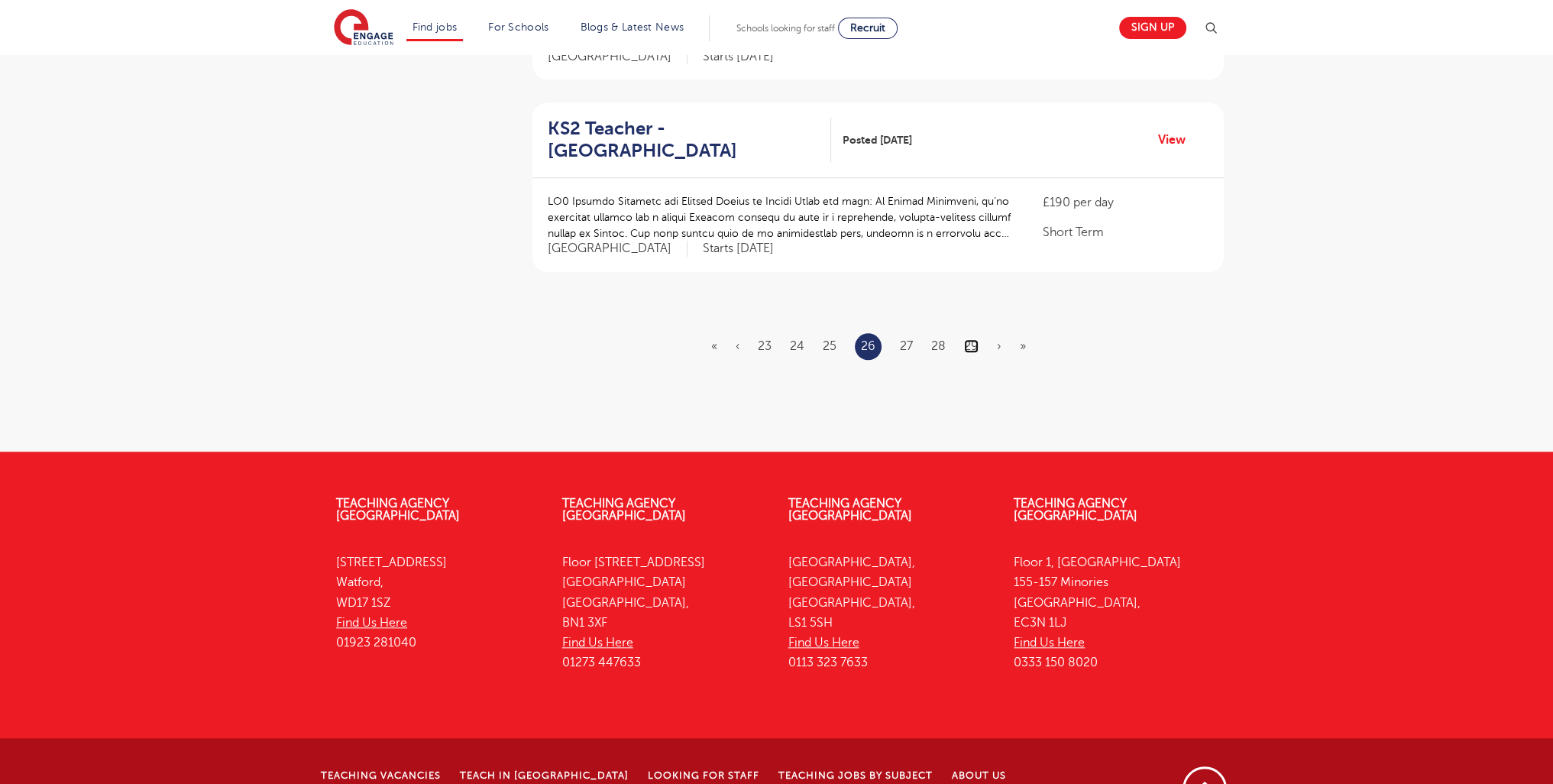
click at [975, 339] on link "29" at bounding box center [972, 346] width 15 height 14
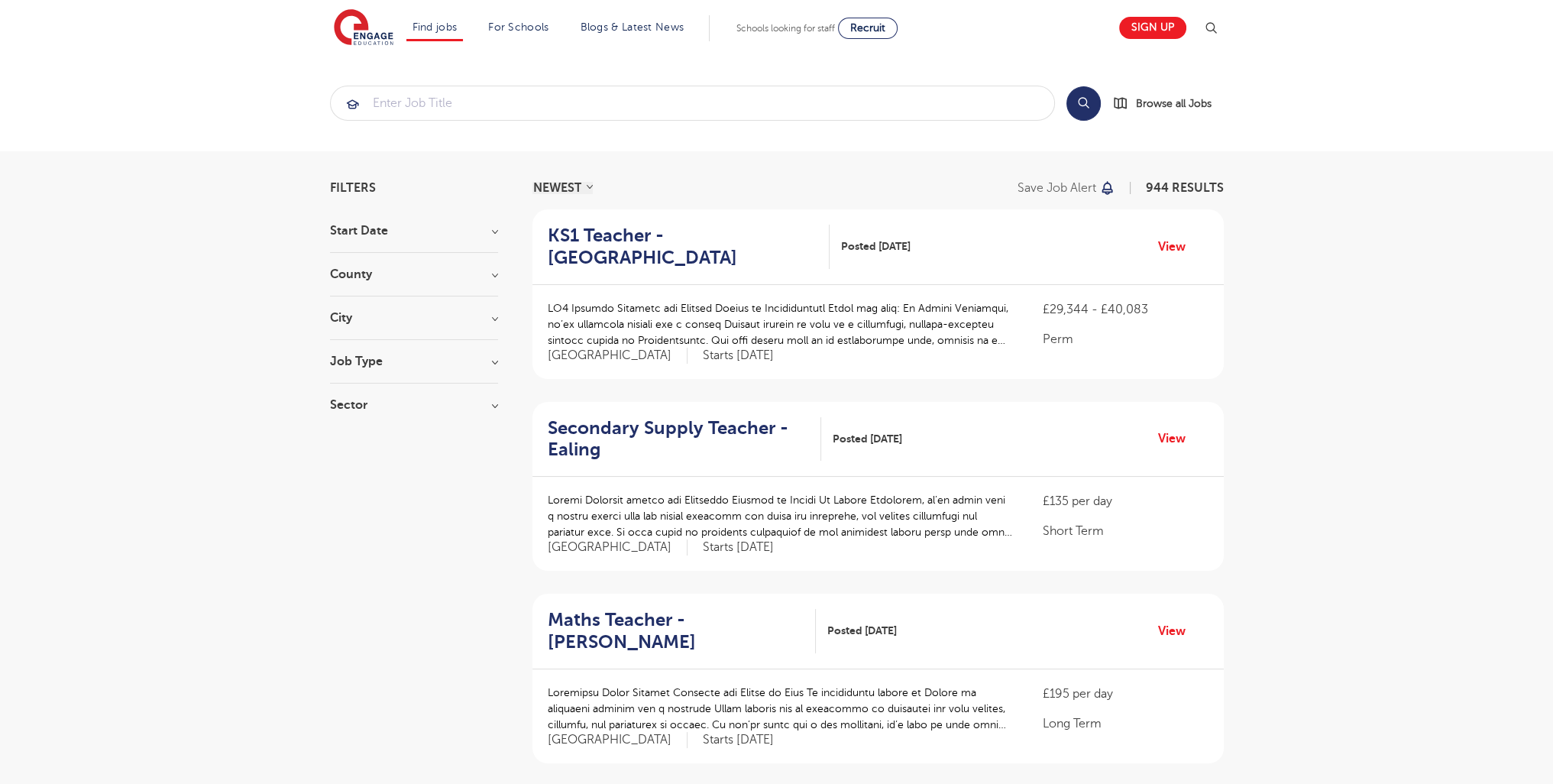
scroll to position [1813, 0]
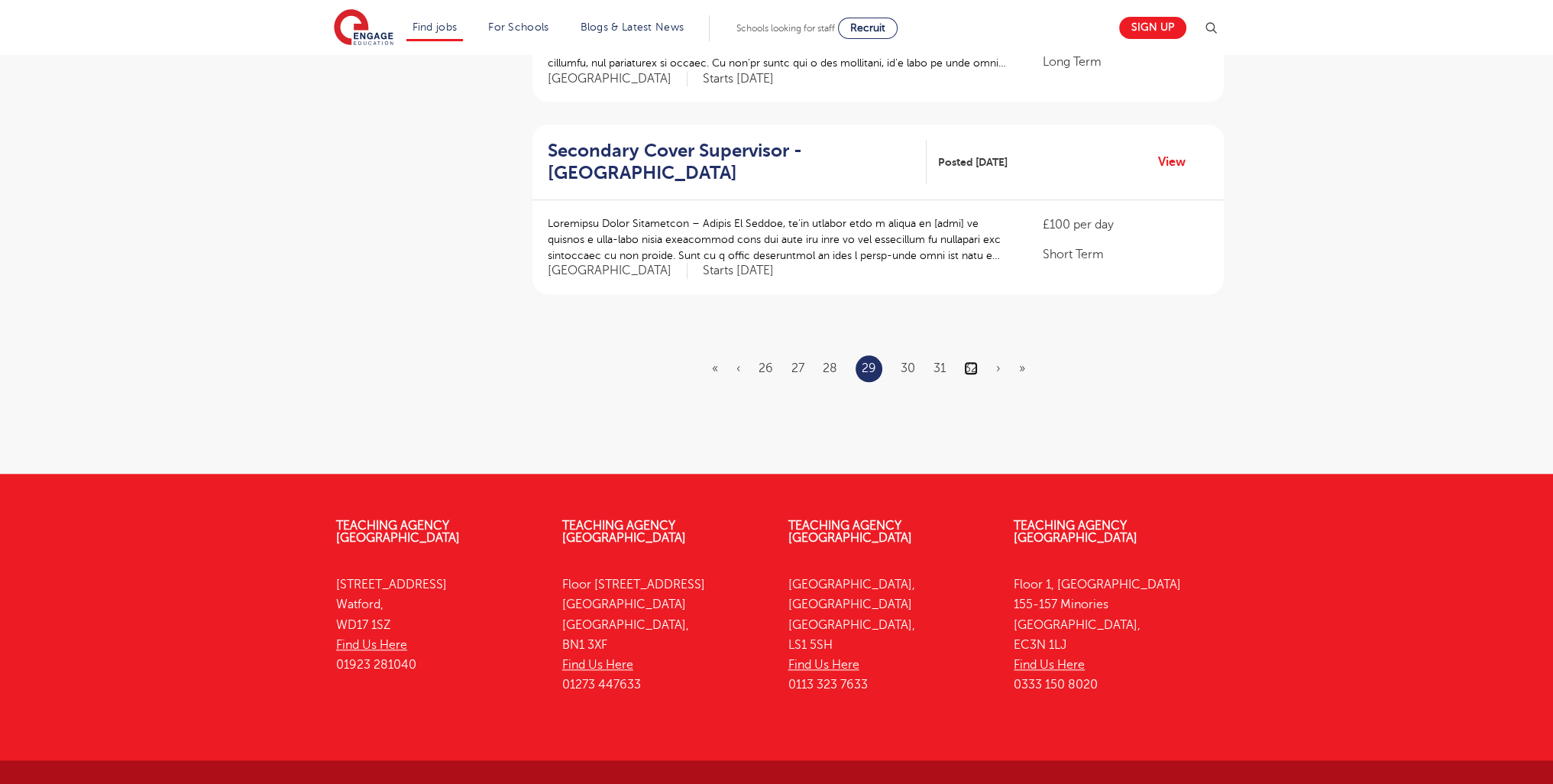
click at [975, 362] on link "32" at bounding box center [971, 368] width 14 height 14
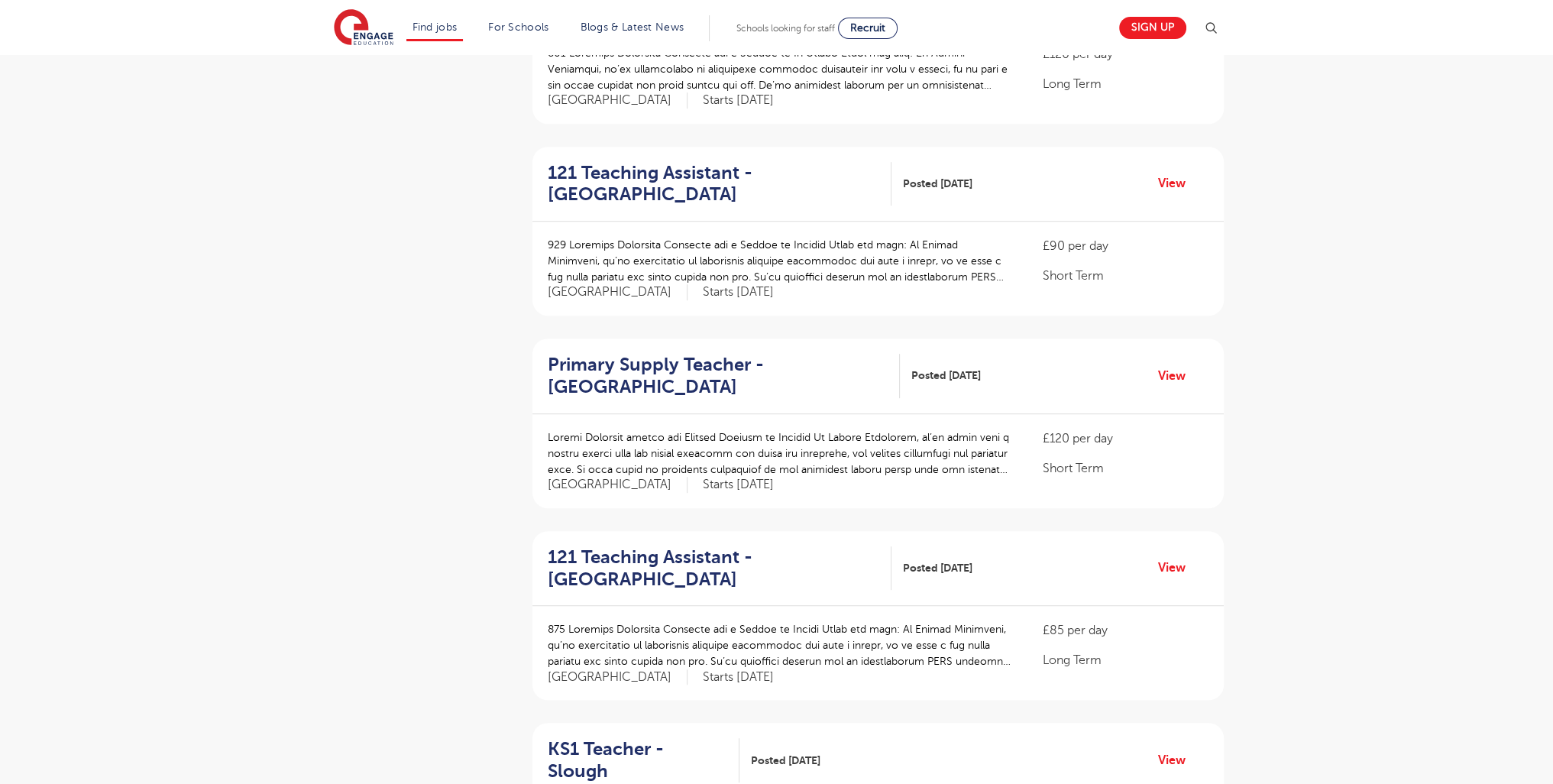
scroll to position [1858, 0]
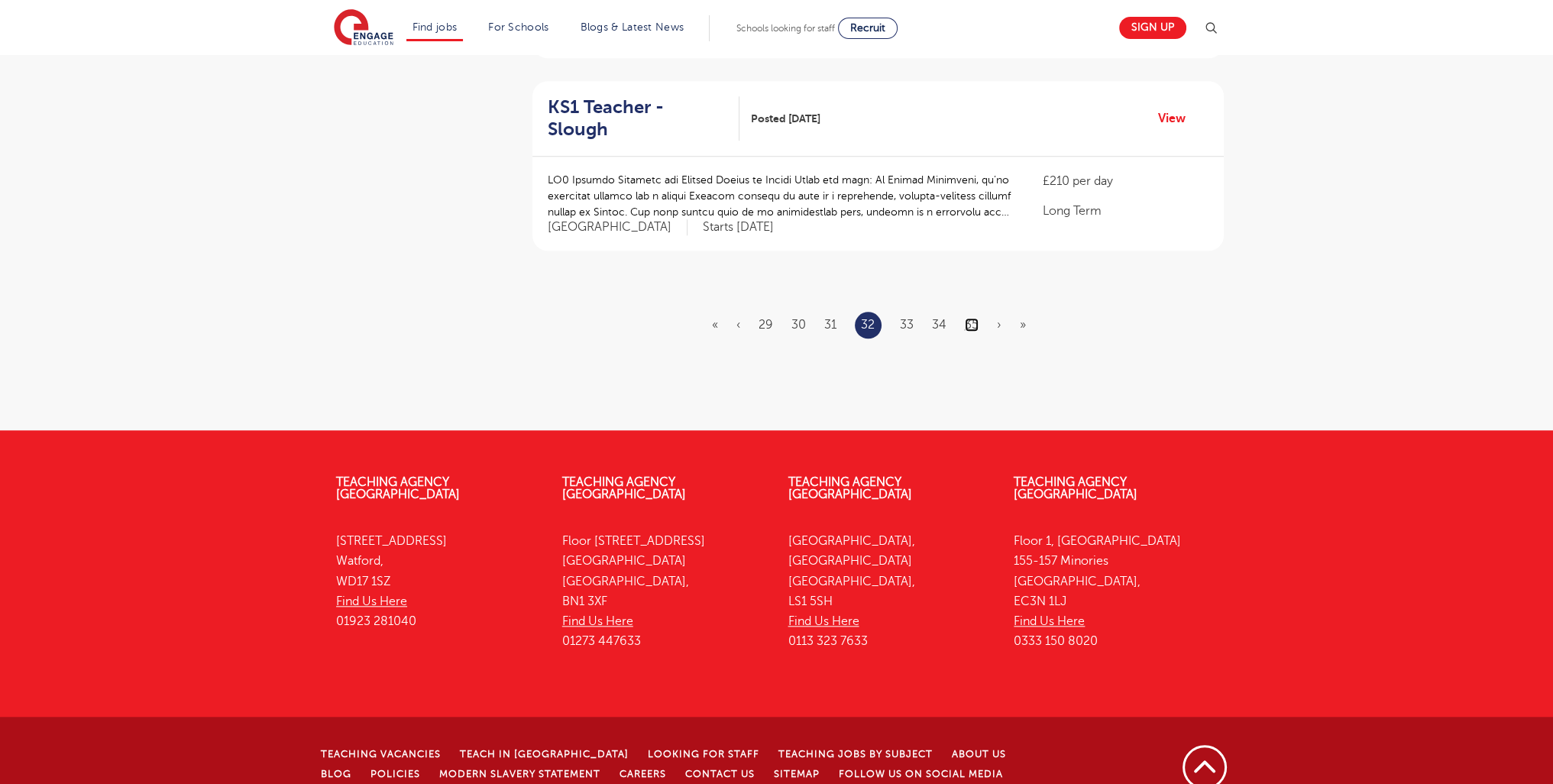
click at [976, 317] on link "35" at bounding box center [972, 324] width 14 height 14
click at [975, 317] on link "38" at bounding box center [972, 324] width 15 height 14
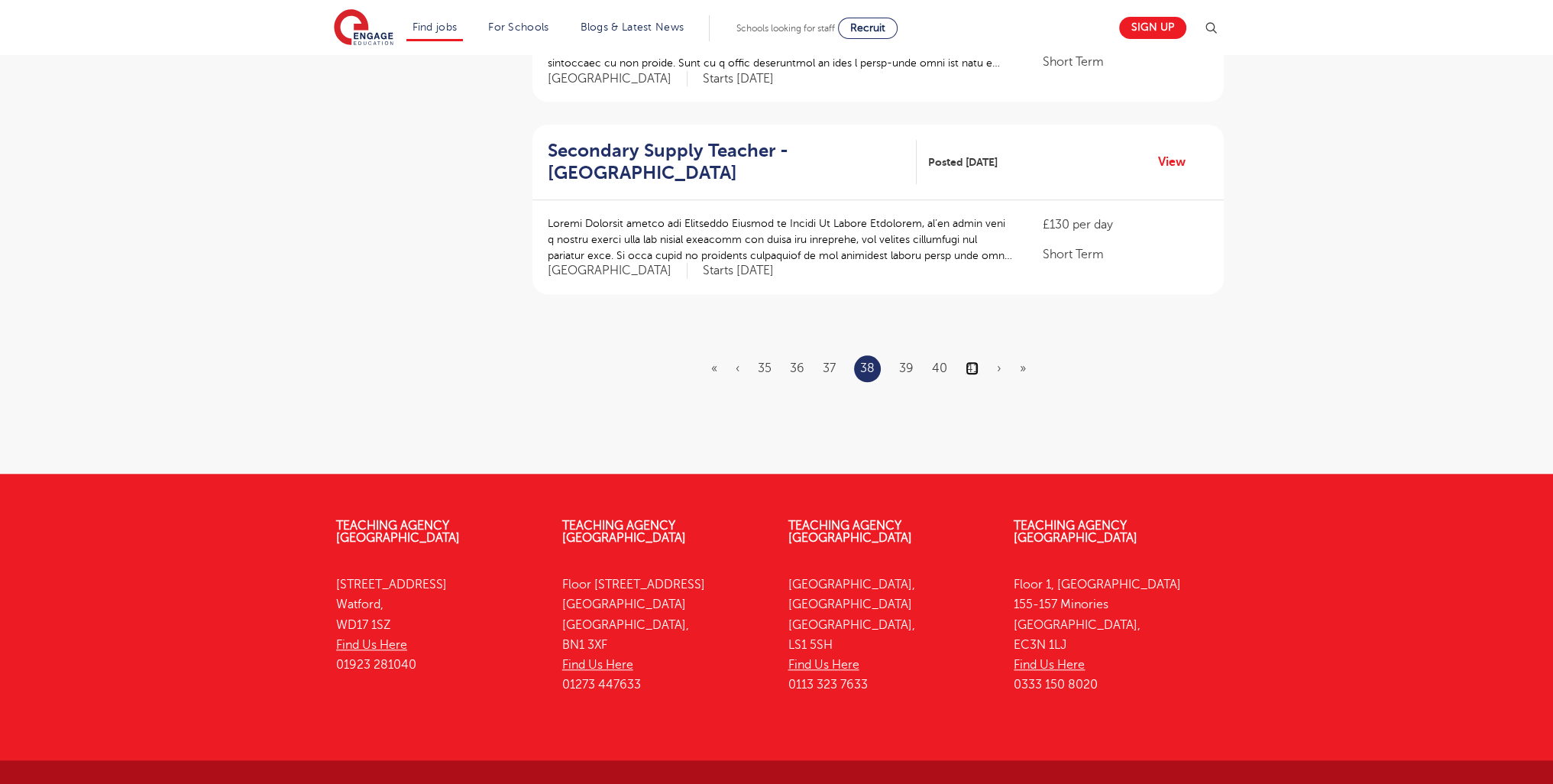
click at [974, 362] on link "41" at bounding box center [973, 368] width 13 height 14
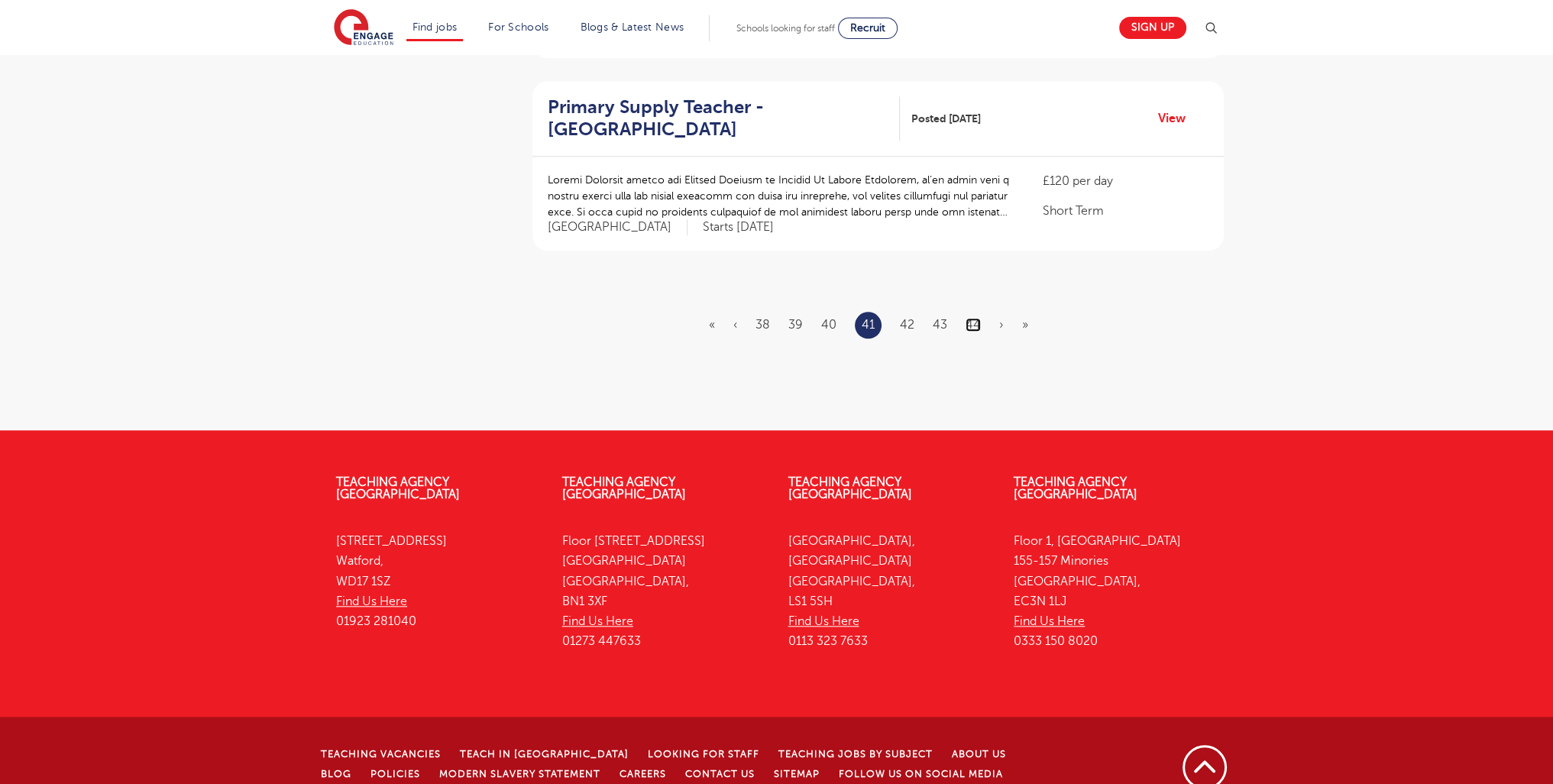
click at [972, 317] on link "44" at bounding box center [974, 324] width 16 height 14
click at [966, 317] on link "47" at bounding box center [973, 324] width 14 height 14
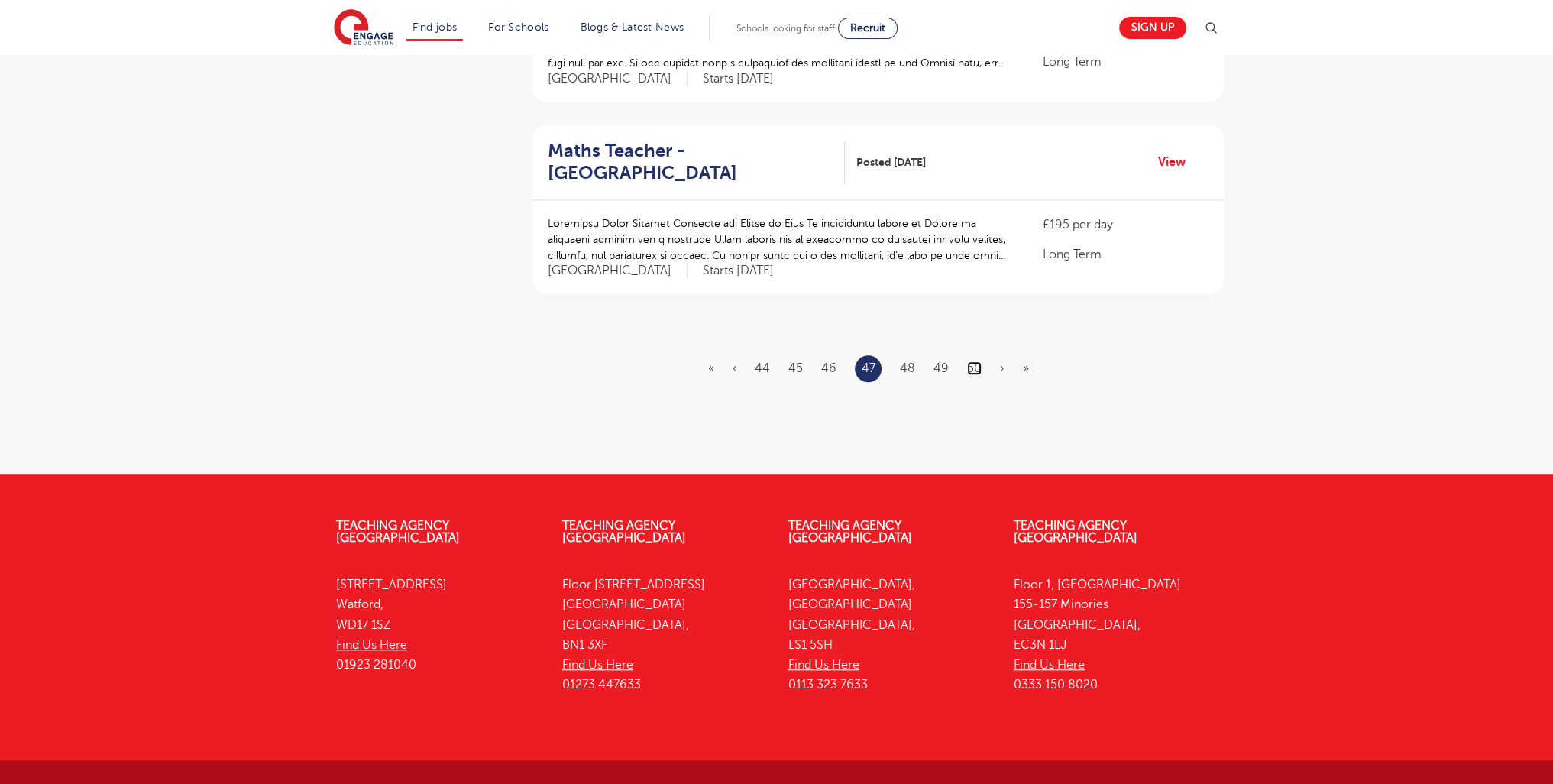
click at [978, 362] on link "50" at bounding box center [974, 368] width 15 height 14
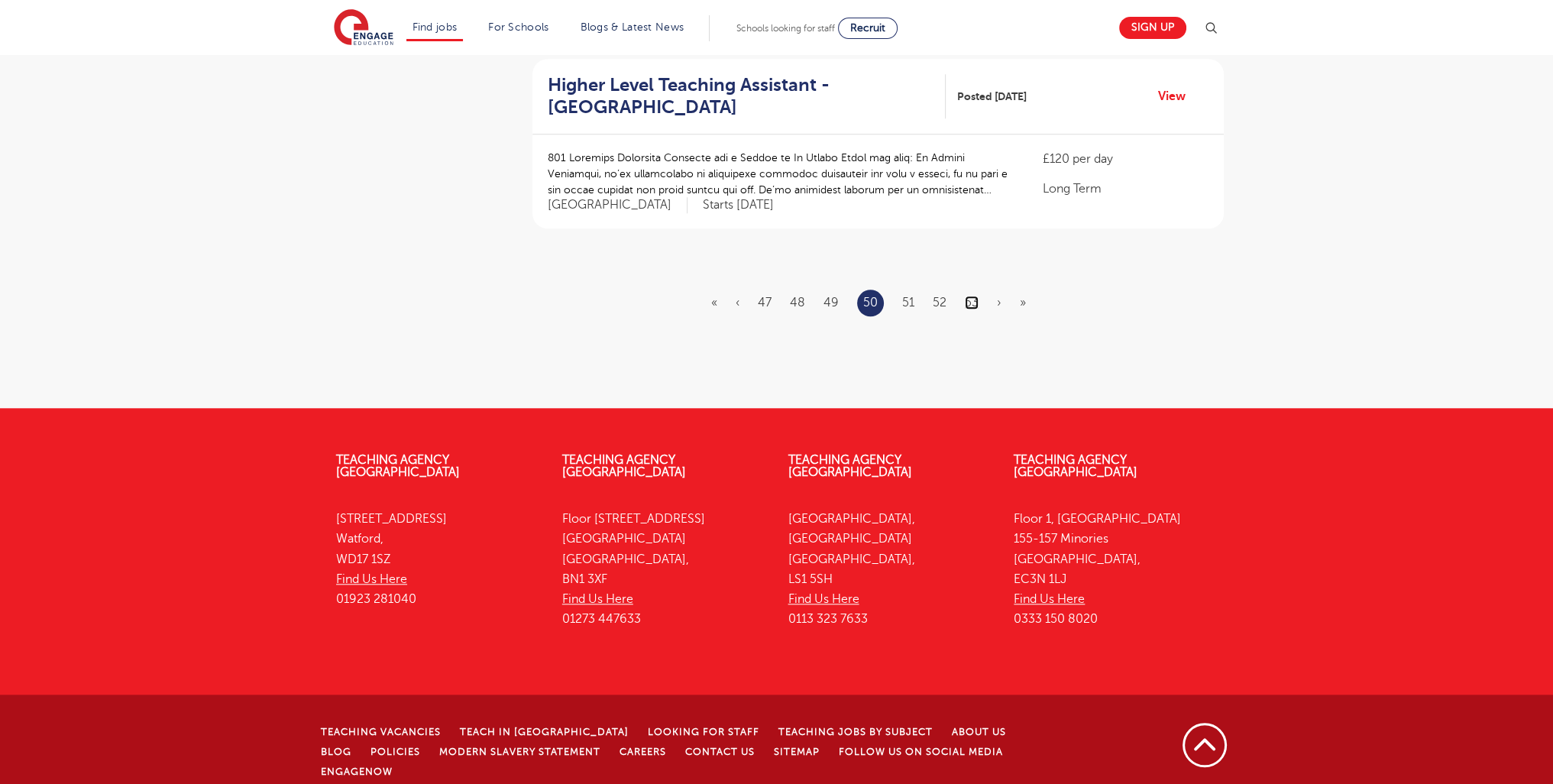
click at [977, 295] on link "53" at bounding box center [972, 302] width 14 height 14
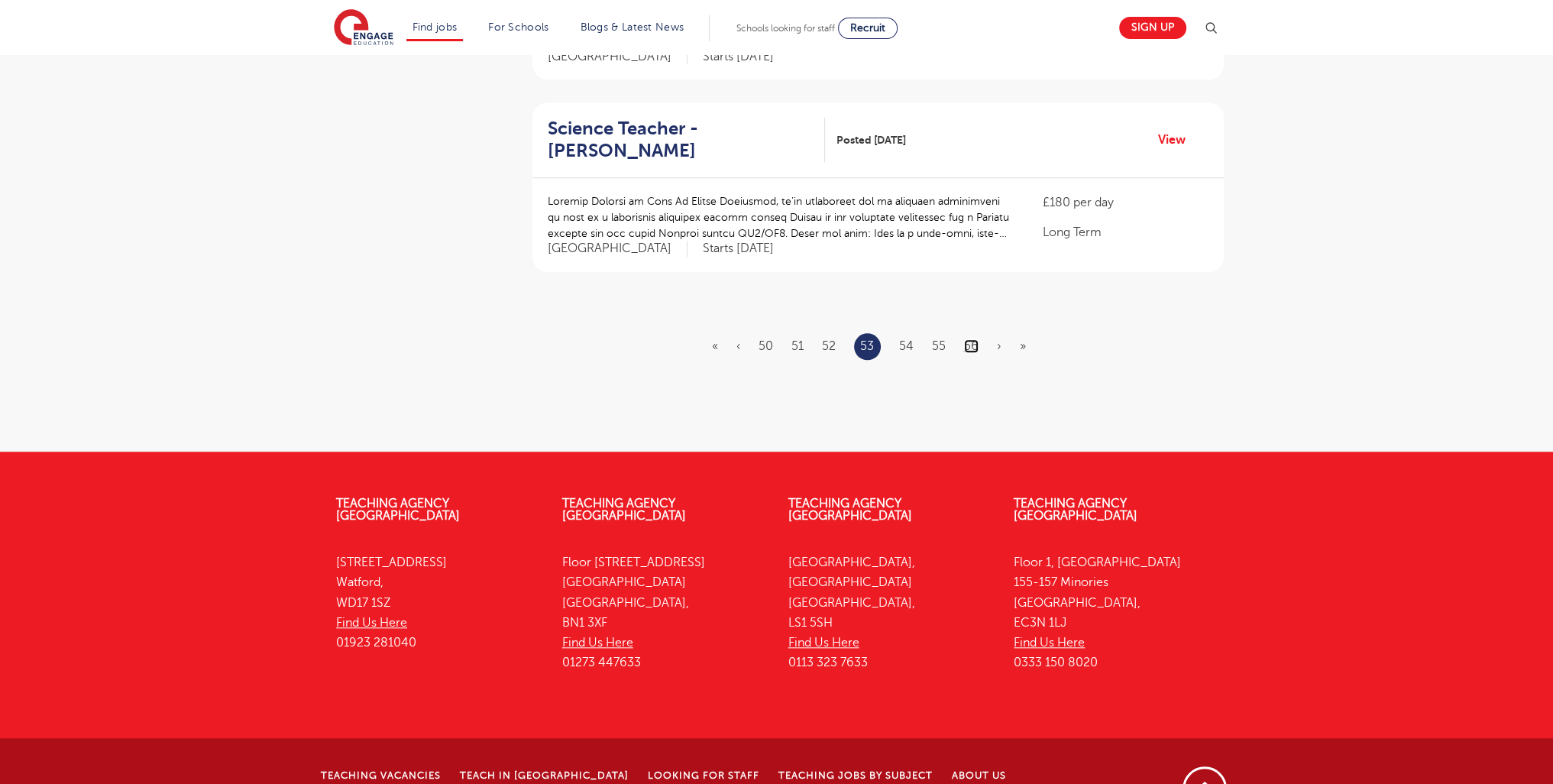
click at [971, 339] on link "56" at bounding box center [972, 346] width 15 height 14
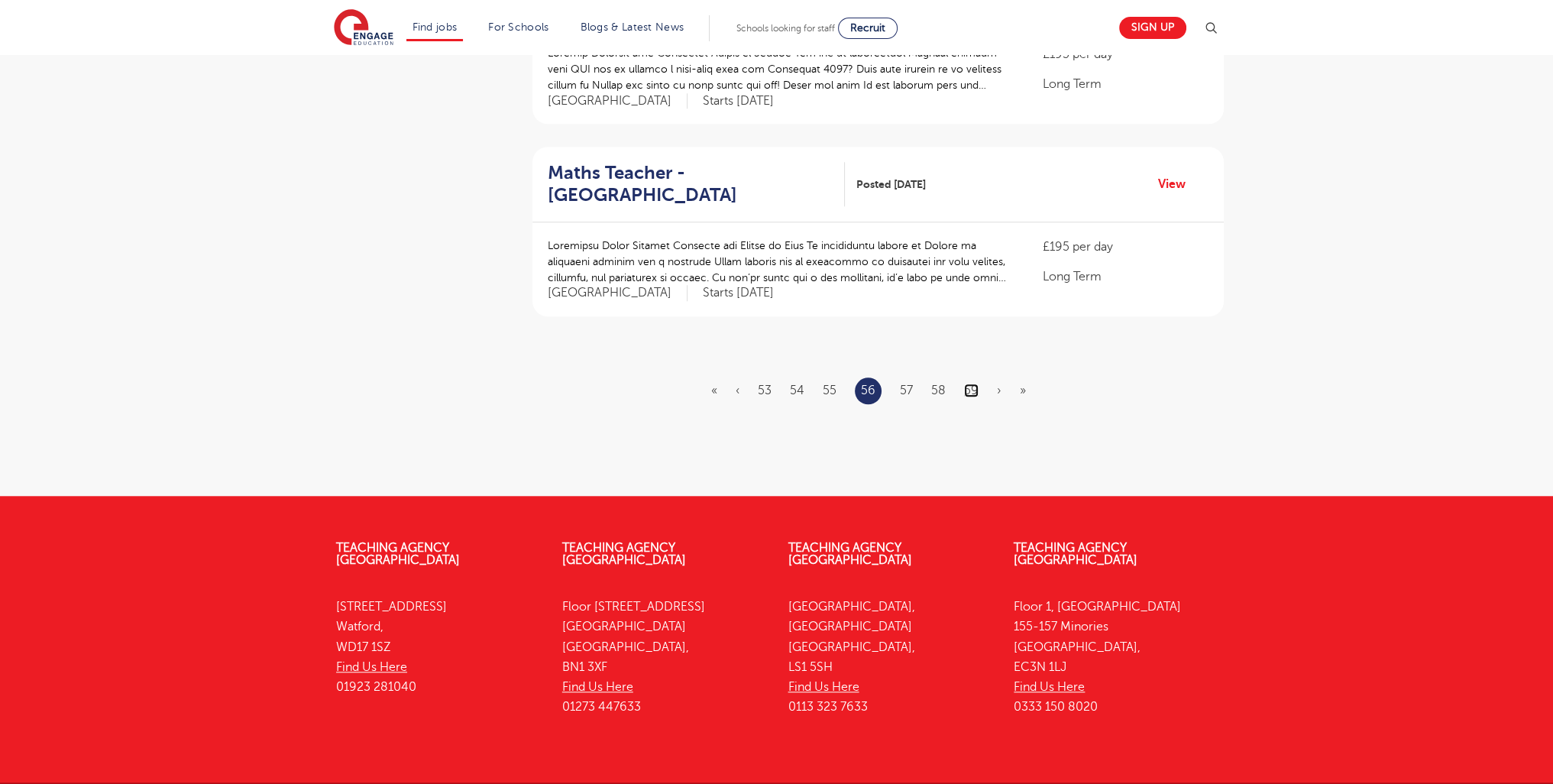
click at [971, 384] on link "59" at bounding box center [972, 390] width 15 height 14
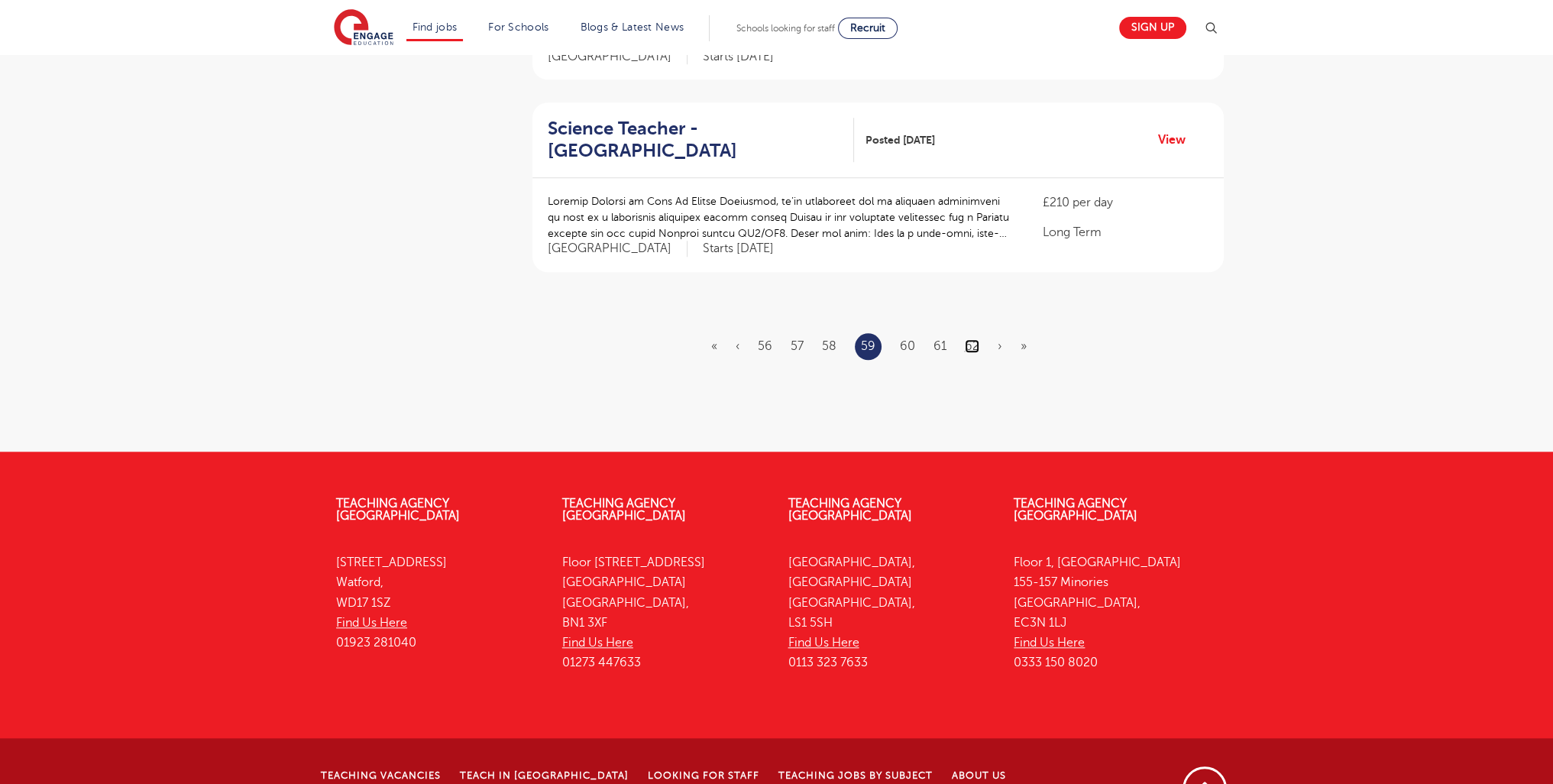
click at [973, 339] on link "62" at bounding box center [973, 346] width 15 height 14
click at [966, 339] on link "65" at bounding box center [974, 346] width 15 height 14
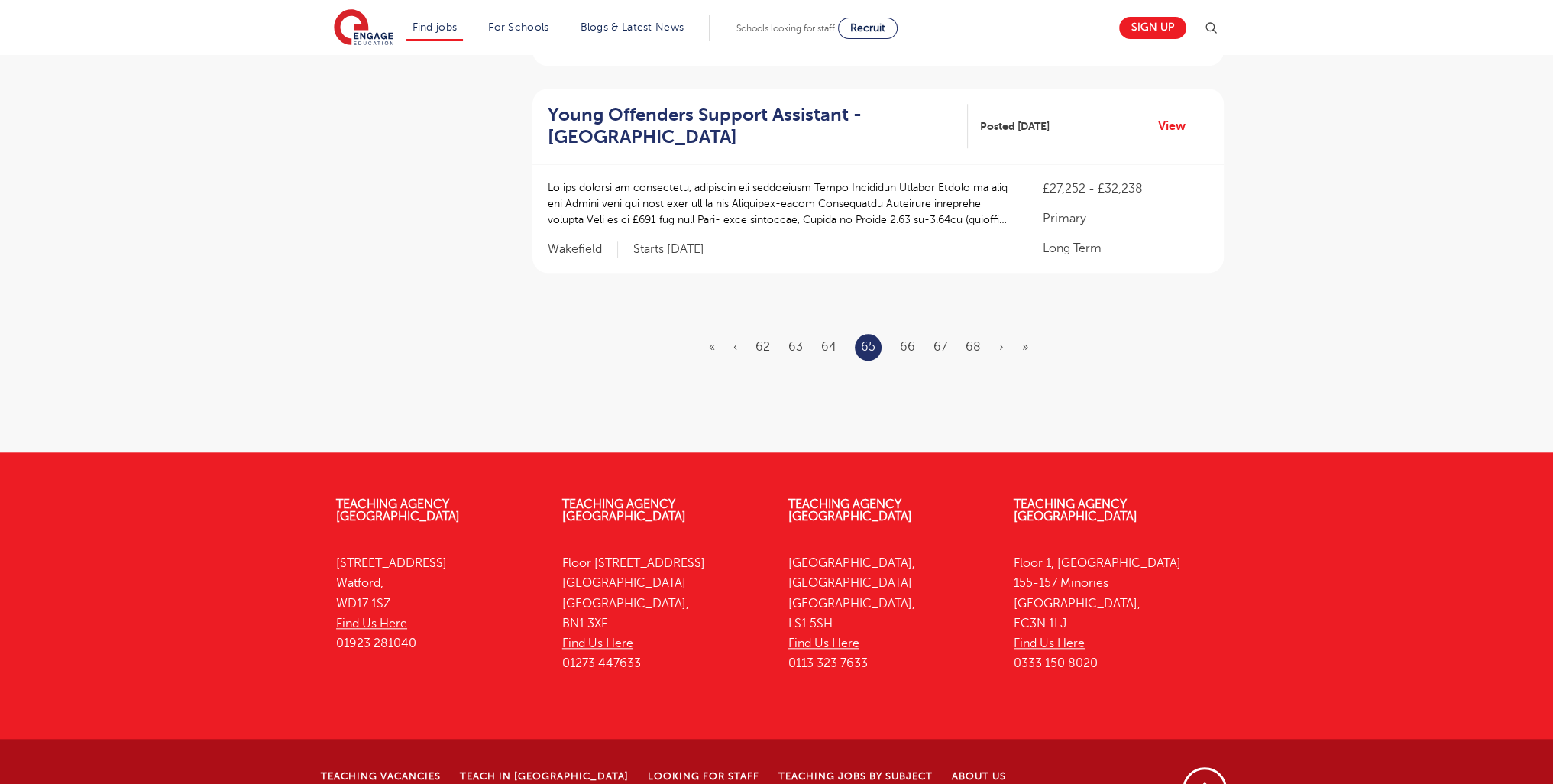
click at [980, 334] on ul "« ‹ 62 63 64 65 66 67 68 › »" at bounding box center [878, 347] width 338 height 27
click at [976, 339] on link "68" at bounding box center [974, 346] width 16 height 14
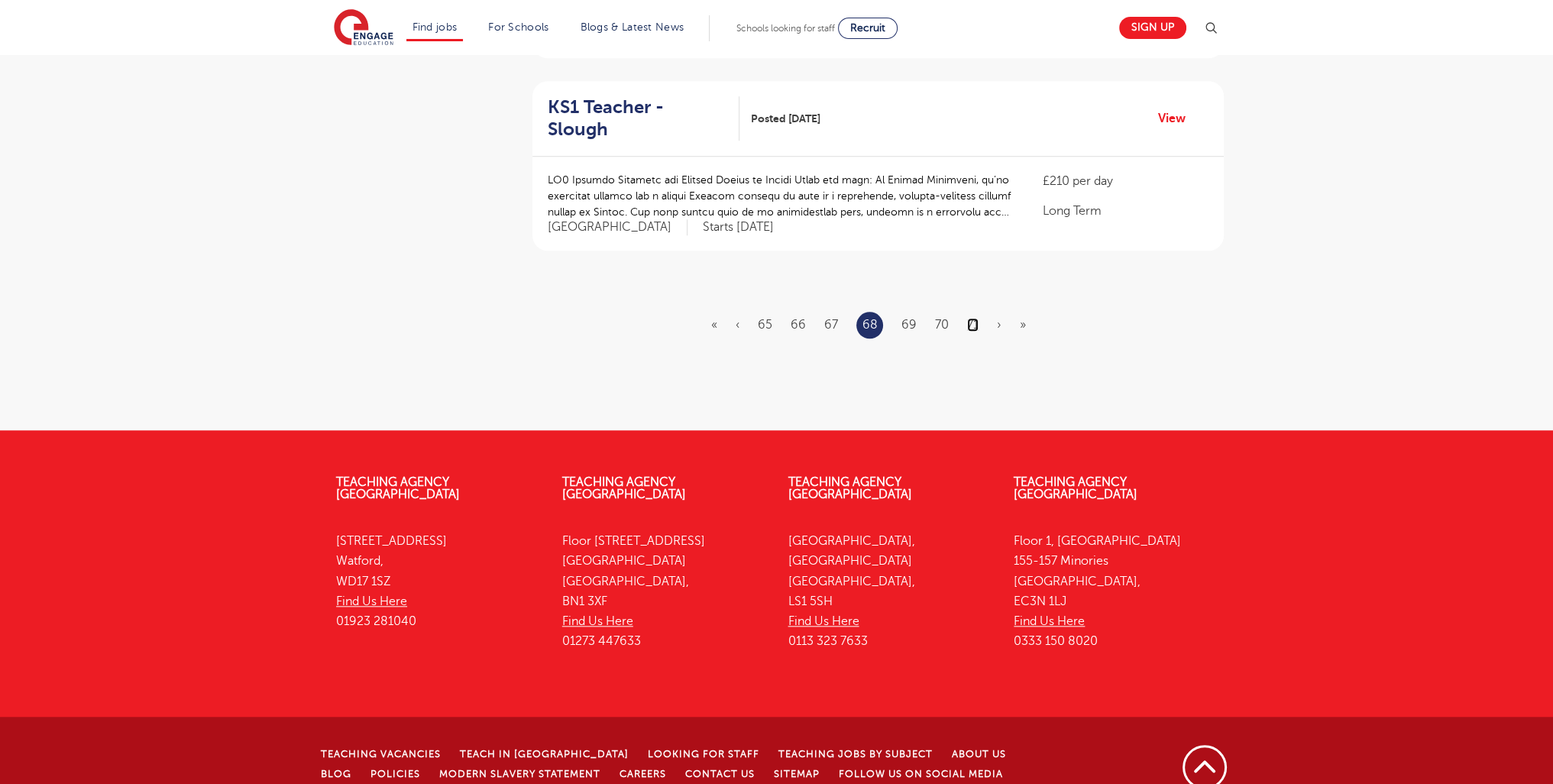
click at [969, 317] on link "71" at bounding box center [973, 324] width 11 height 14
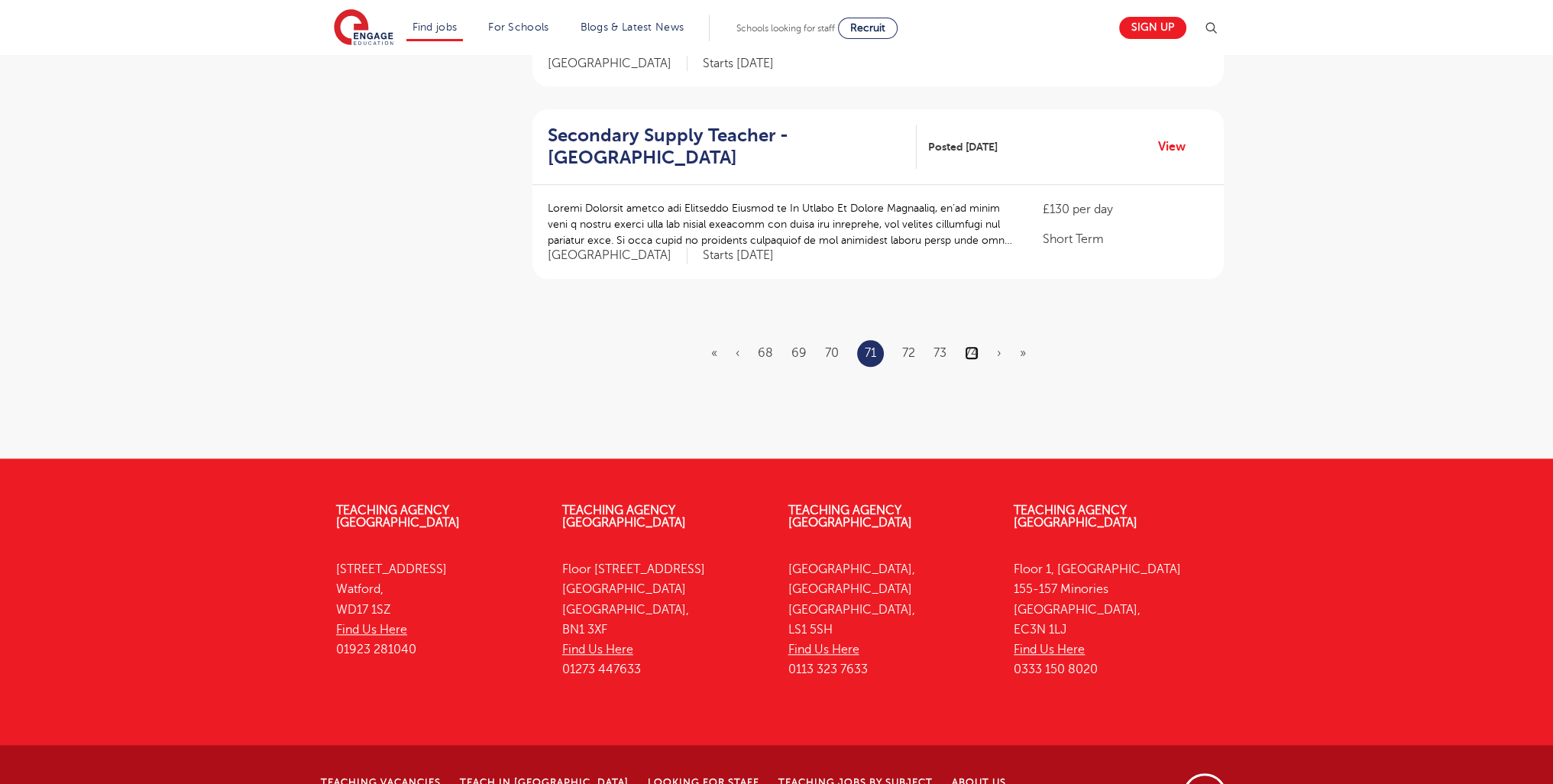
click at [970, 346] on link "74" at bounding box center [972, 352] width 14 height 14
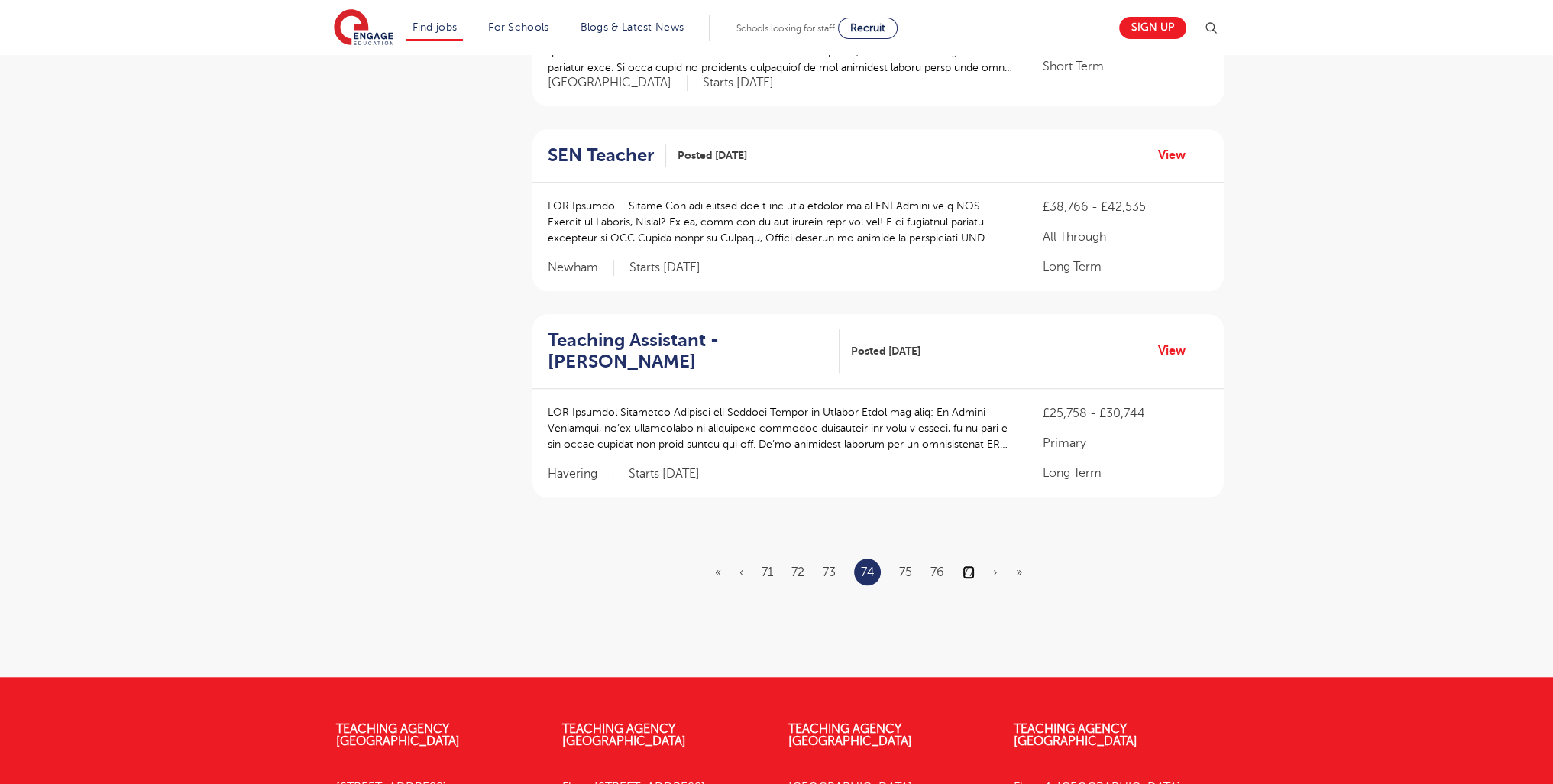
click at [966, 565] on link "77" at bounding box center [968, 572] width 12 height 14
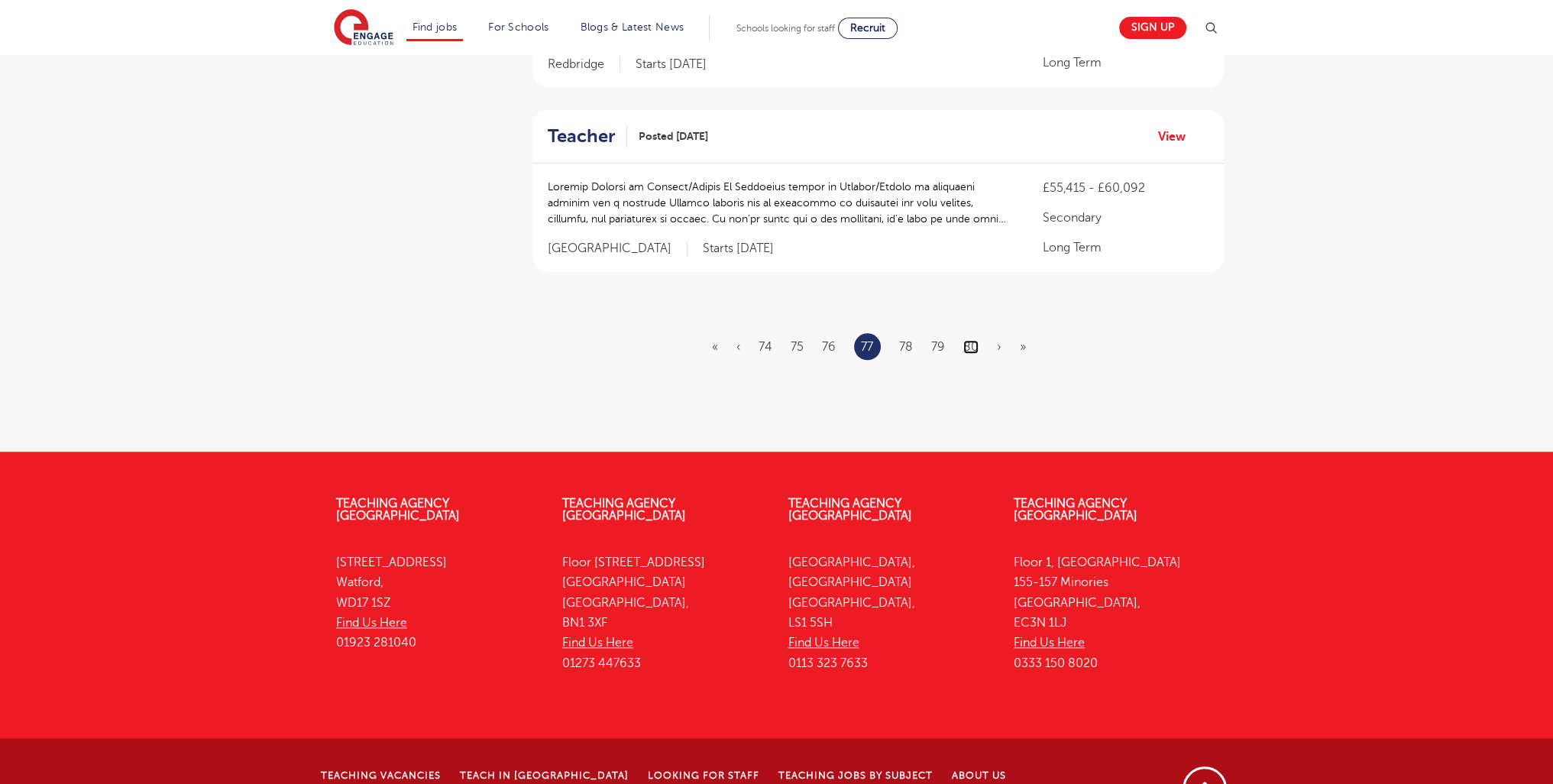
click at [966, 339] on link "80" at bounding box center [971, 346] width 16 height 14
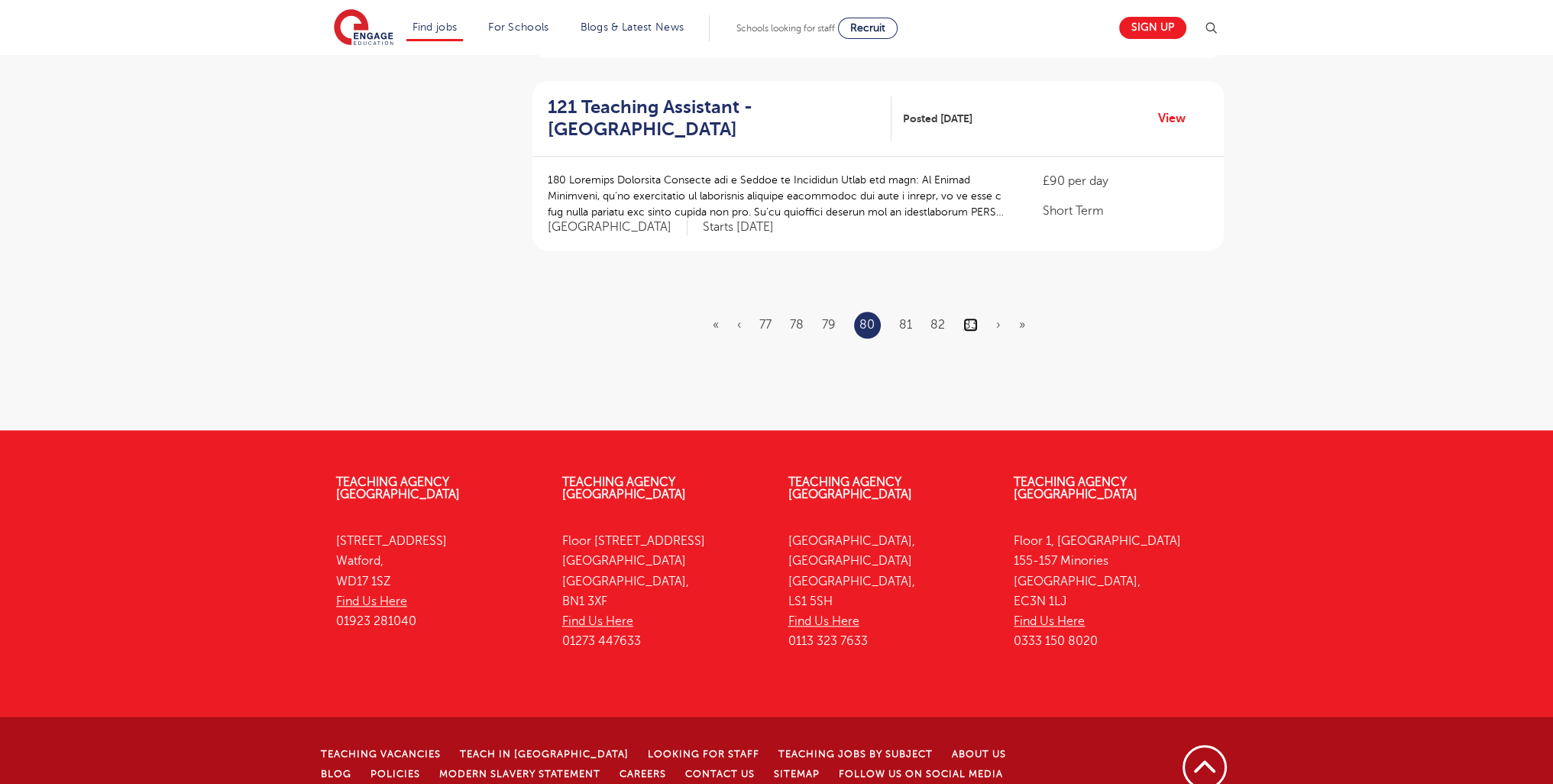
click at [968, 317] on link "83" at bounding box center [971, 324] width 15 height 14
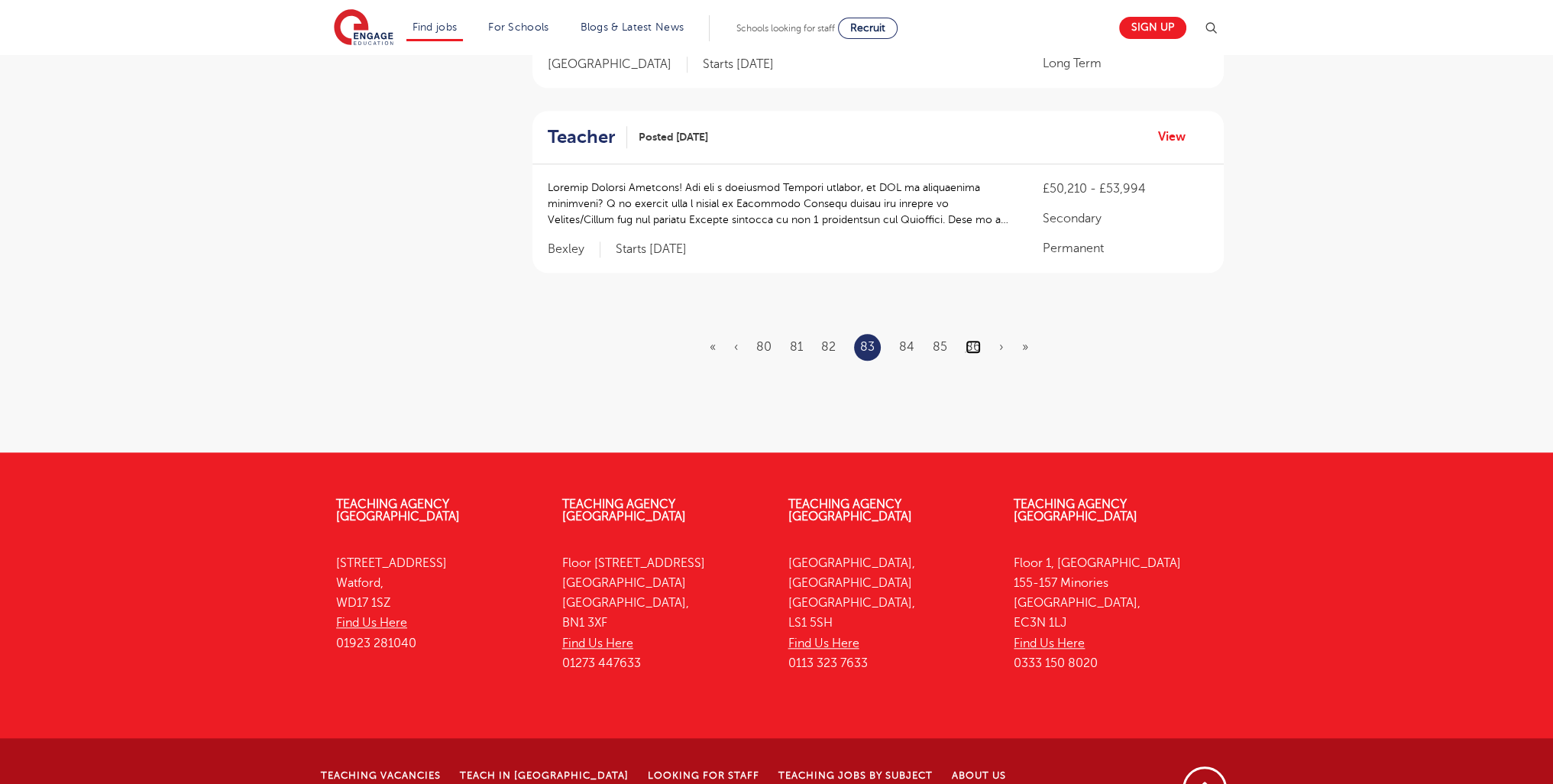
click at [966, 339] on link "86" at bounding box center [974, 346] width 16 height 14
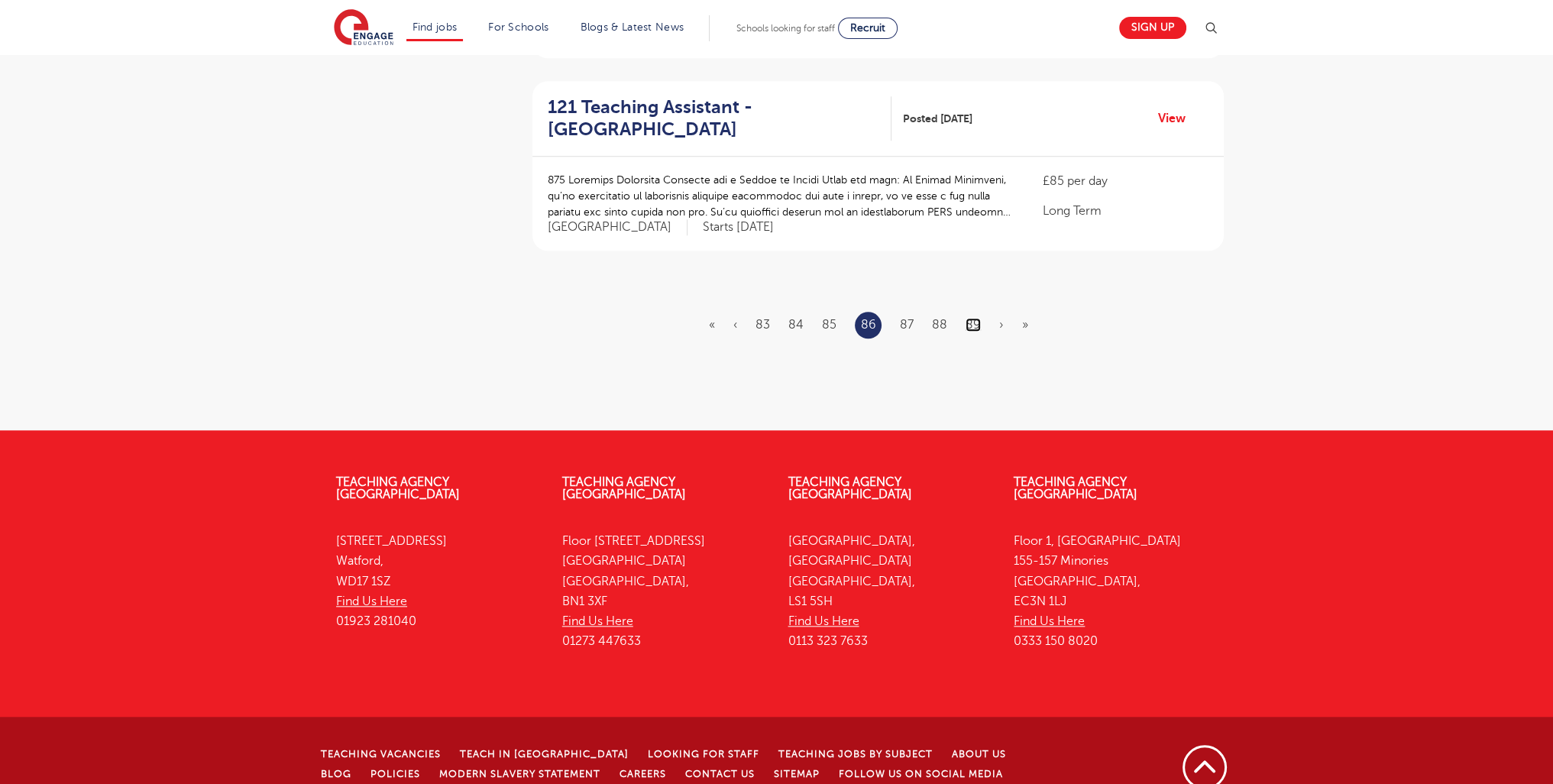
click at [974, 317] on link "89" at bounding box center [974, 324] width 16 height 14
click at [969, 317] on link "92" at bounding box center [974, 324] width 15 height 14
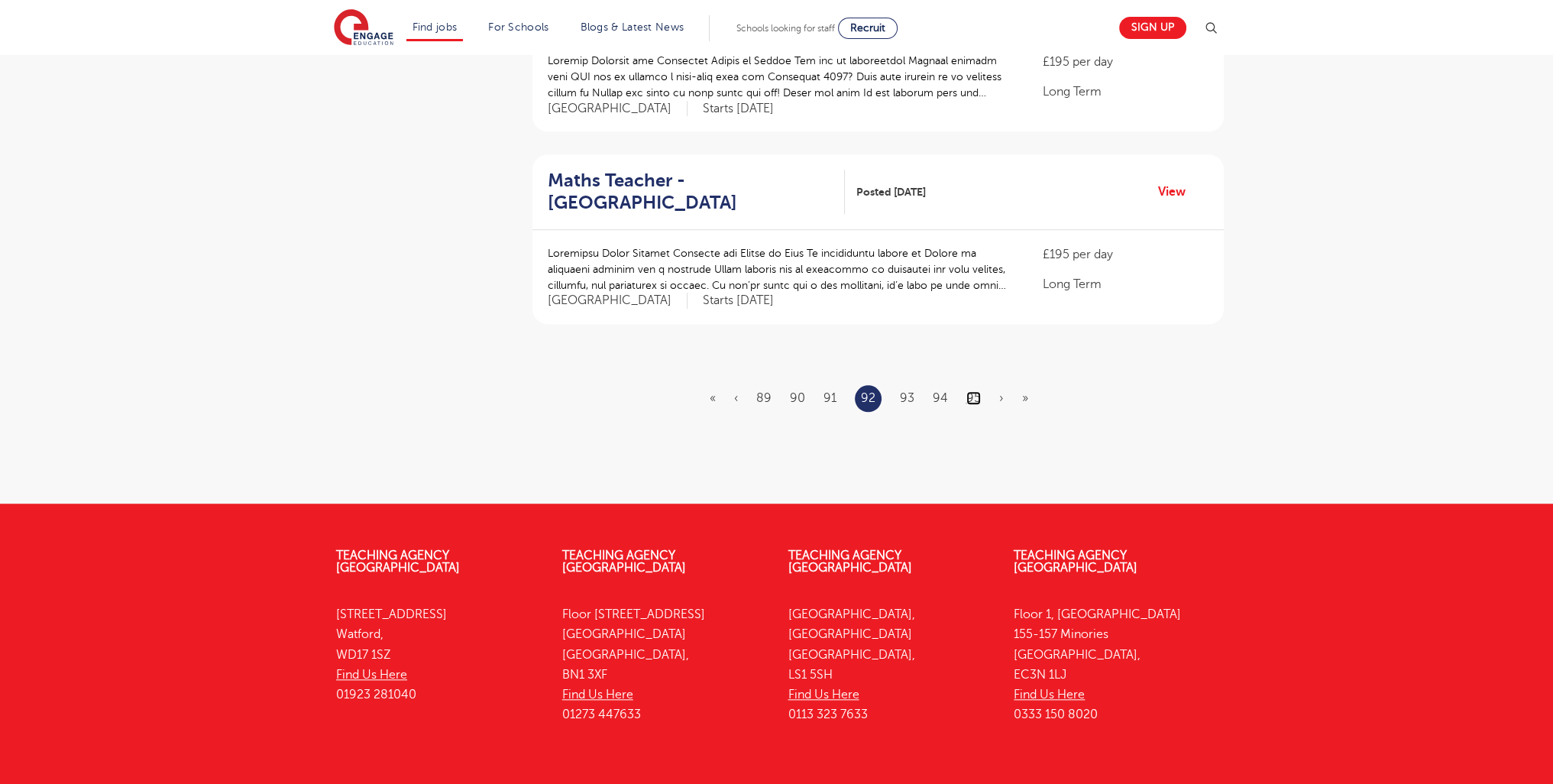
click at [966, 391] on link "95" at bounding box center [974, 398] width 15 height 14
